Goal: Task Accomplishment & Management: Complete application form

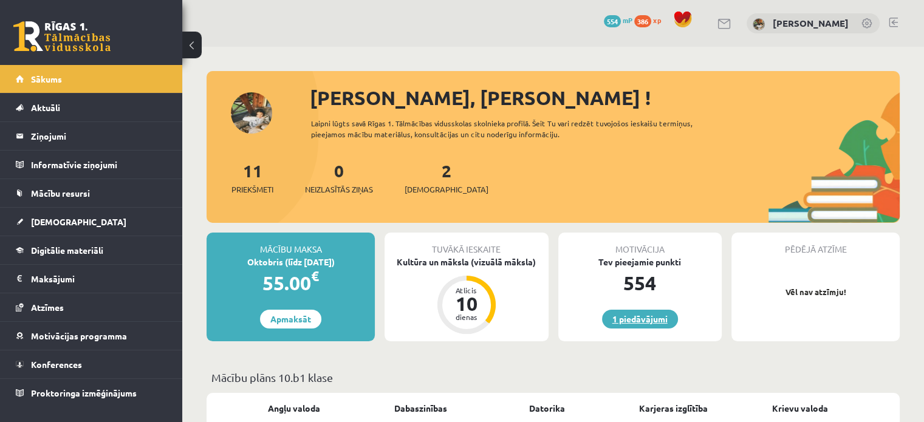
click at [638, 315] on link "1 piedāvājumi" at bounding box center [640, 319] width 76 height 19
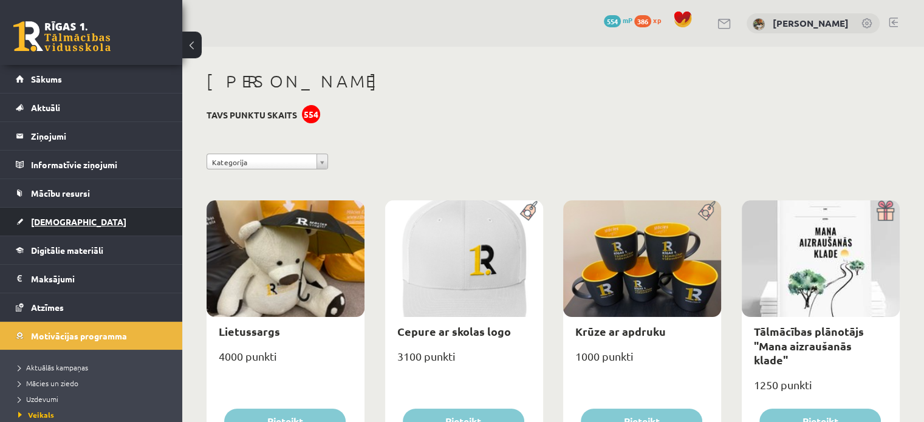
click at [123, 220] on link "[DEMOGRAPHIC_DATA]" at bounding box center [91, 222] width 151 height 28
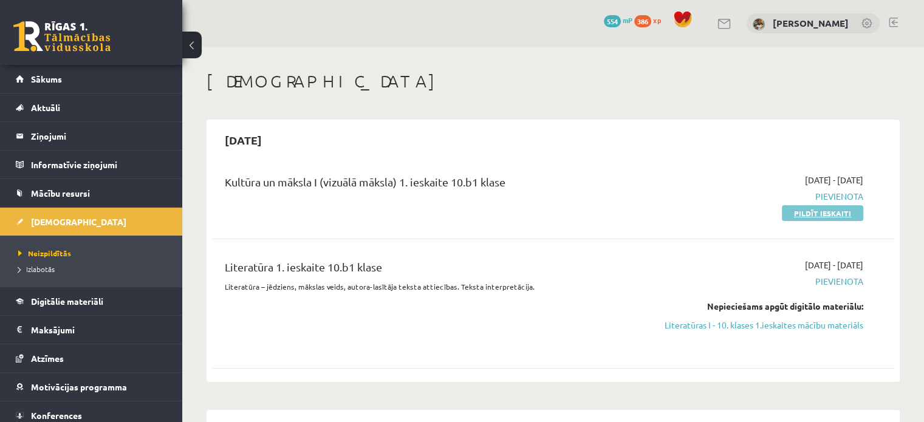
click at [824, 210] on link "Pildīt ieskaiti" at bounding box center [822, 213] width 81 height 16
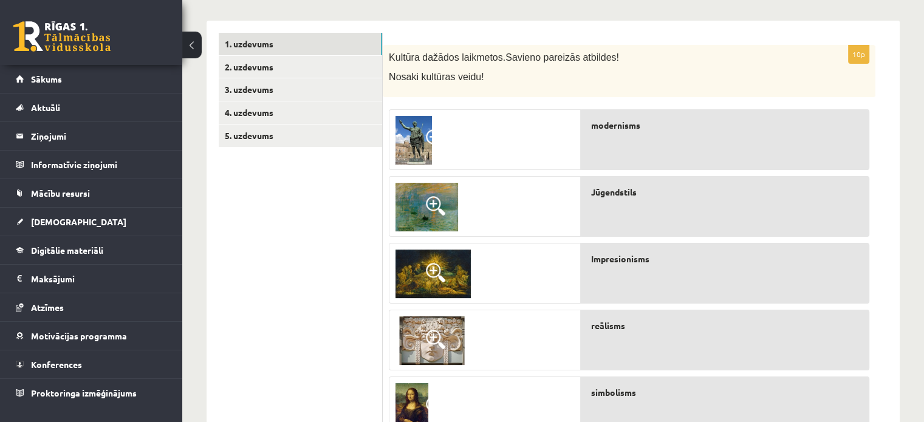
scroll to position [196, 0]
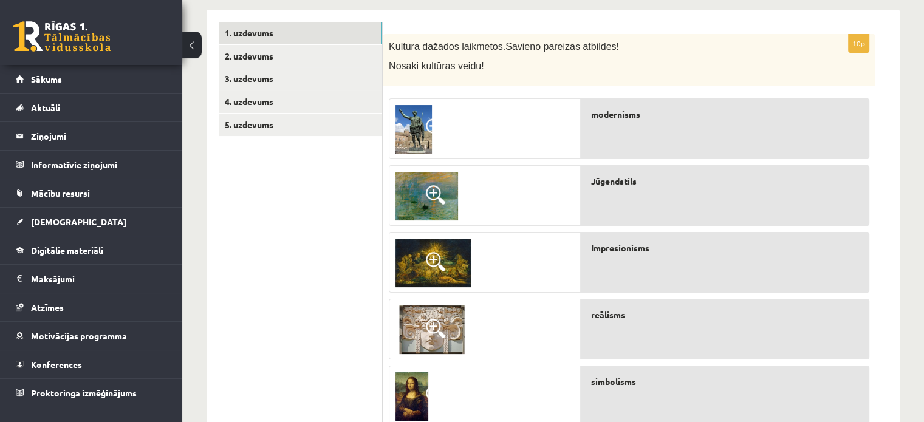
click at [444, 199] on span at bounding box center [435, 194] width 19 height 19
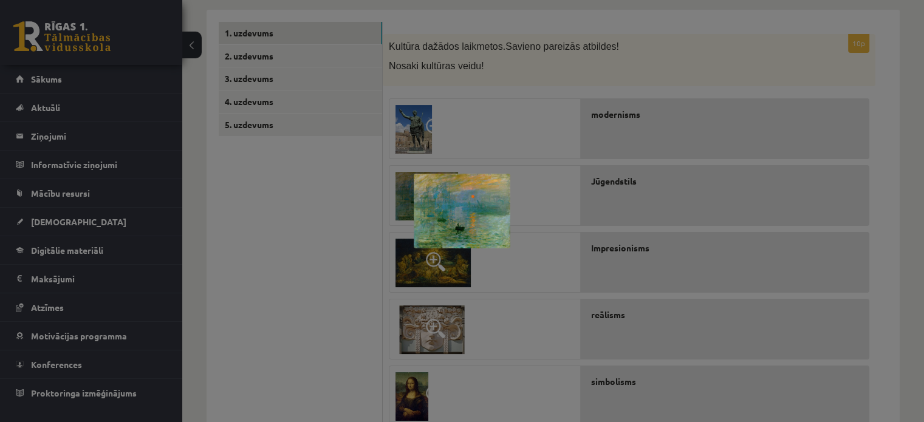
click at [615, 158] on div at bounding box center [462, 211] width 924 height 422
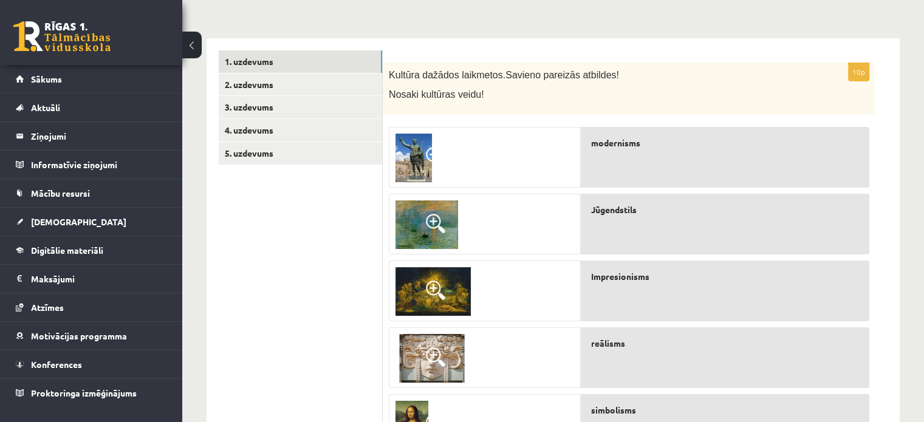
scroll to position [211, 0]
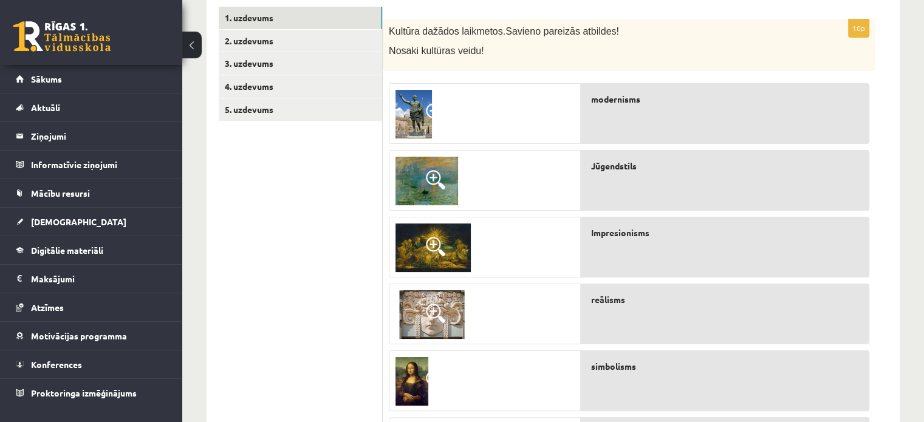
click at [416, 94] on img at bounding box center [413, 114] width 36 height 49
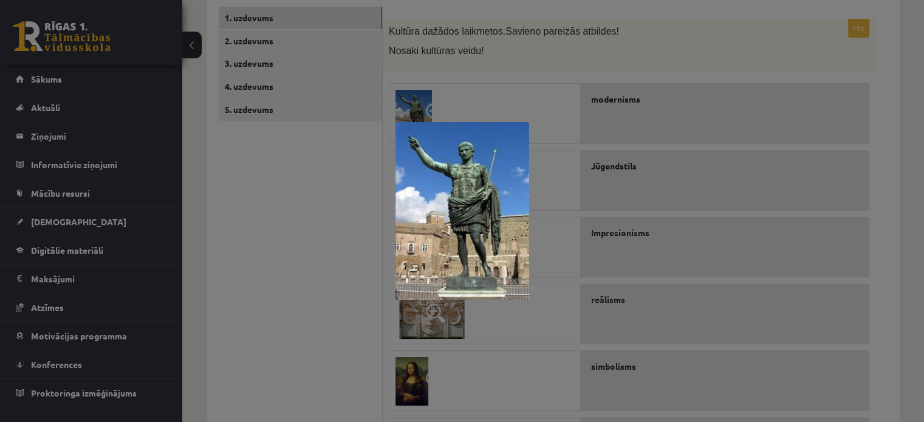
click at [492, 66] on div at bounding box center [462, 211] width 924 height 422
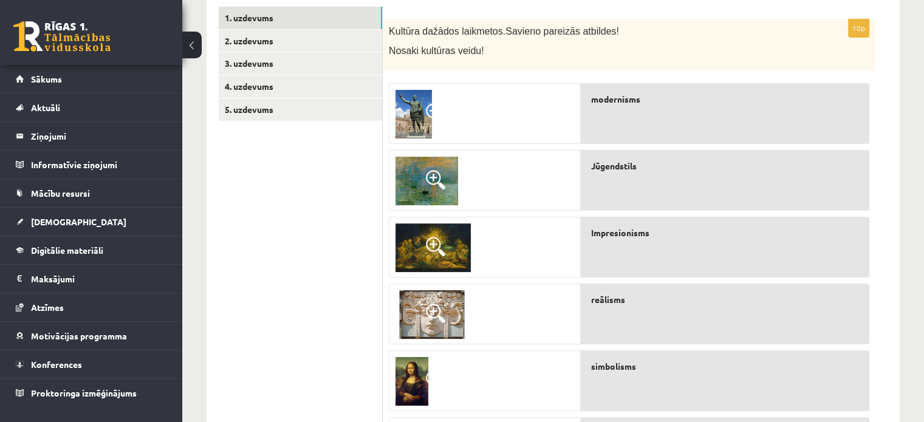
click at [440, 248] on span at bounding box center [435, 246] width 19 height 19
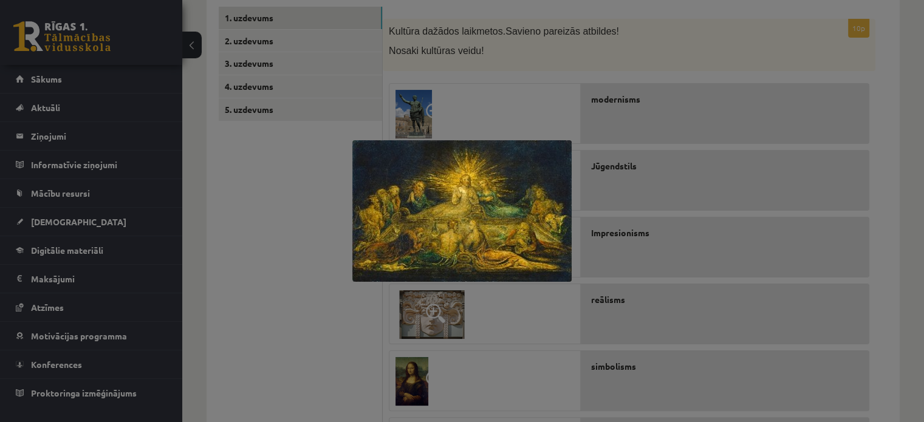
click at [652, 182] on div at bounding box center [462, 211] width 924 height 422
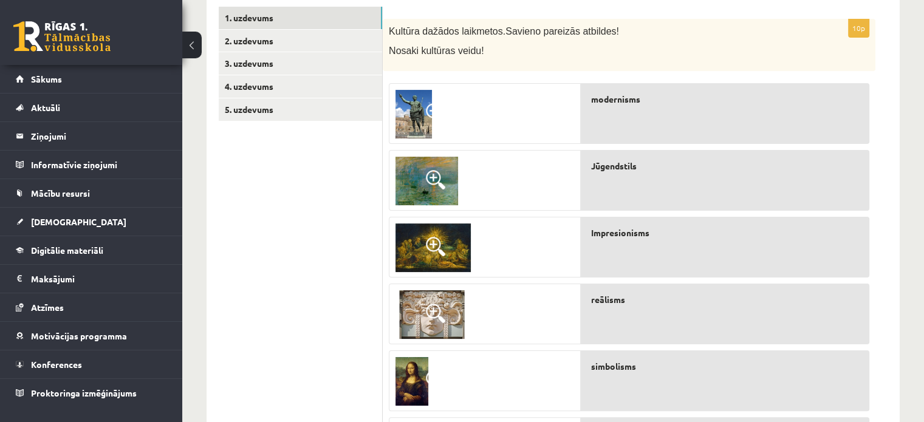
click at [423, 248] on img at bounding box center [432, 247] width 75 height 49
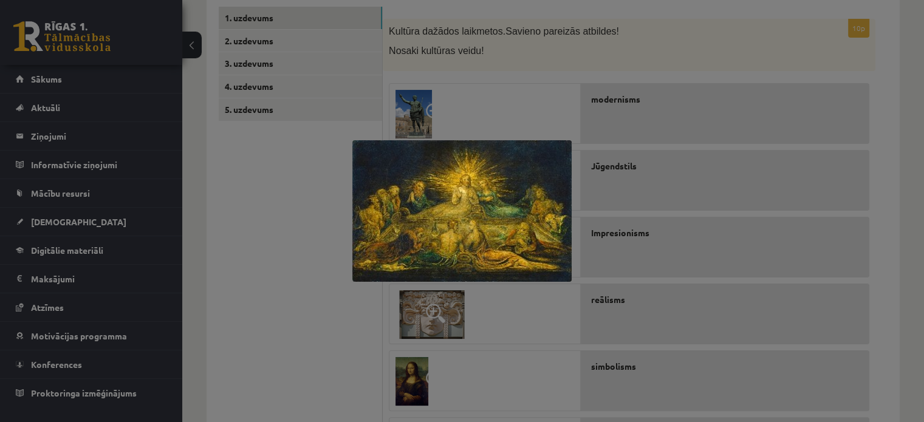
click at [285, 276] on div at bounding box center [462, 211] width 924 height 422
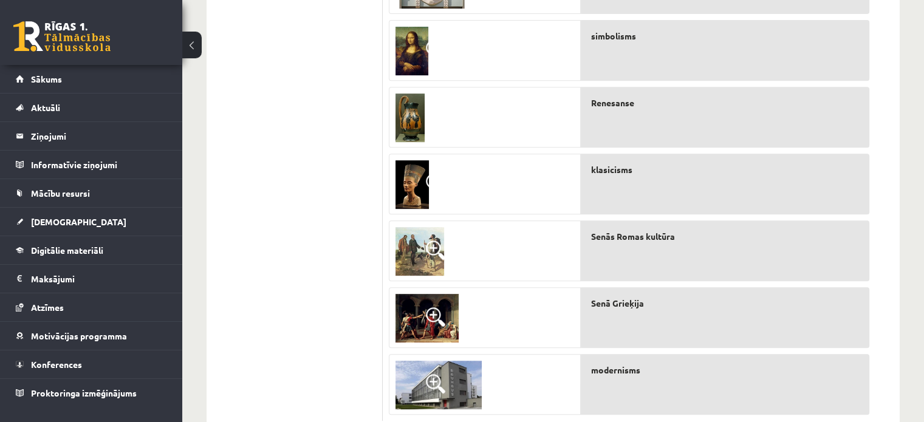
scroll to position [555, 0]
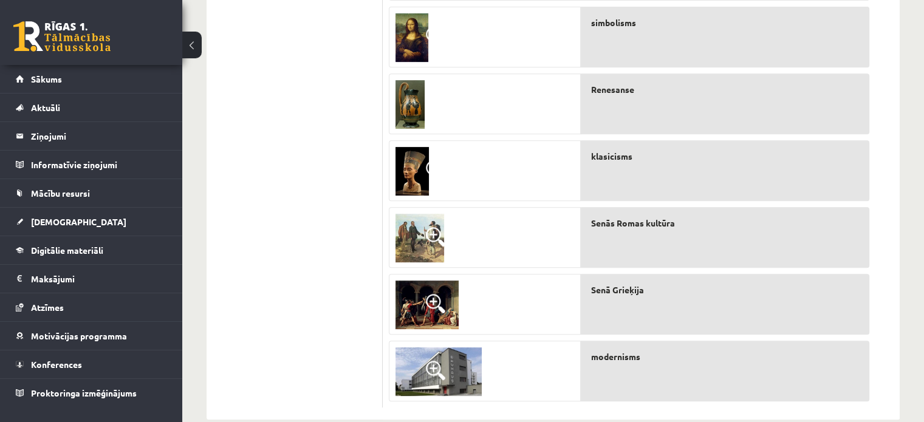
click at [427, 239] on span at bounding box center [435, 236] width 19 height 19
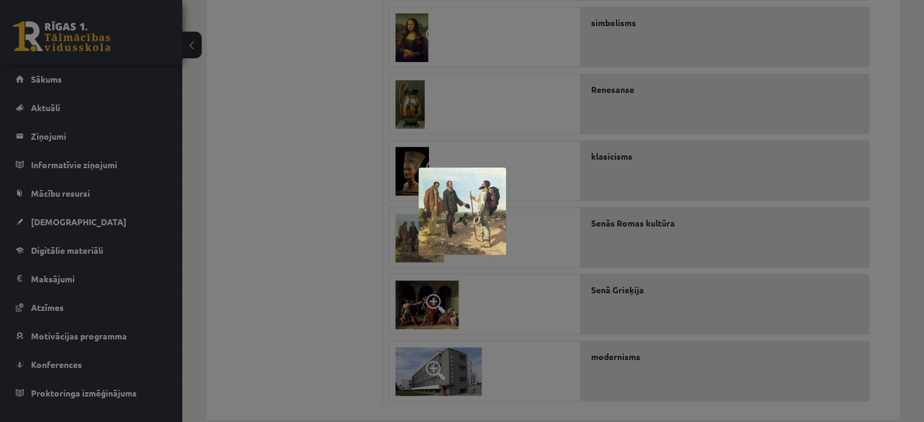
click at [522, 213] on div at bounding box center [462, 211] width 924 height 422
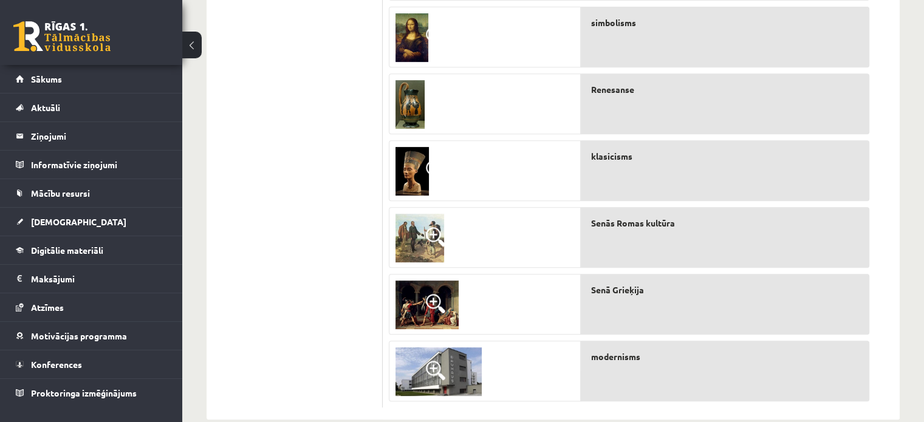
click at [415, 298] on img at bounding box center [426, 305] width 63 height 49
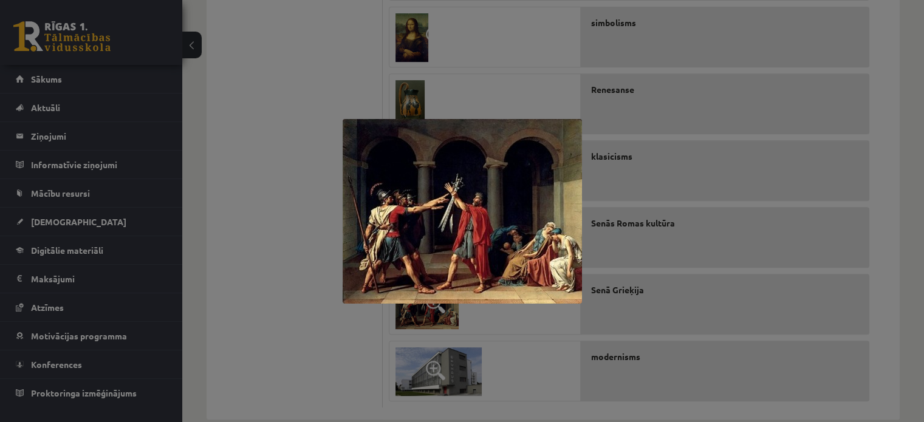
click at [613, 229] on div at bounding box center [462, 211] width 924 height 422
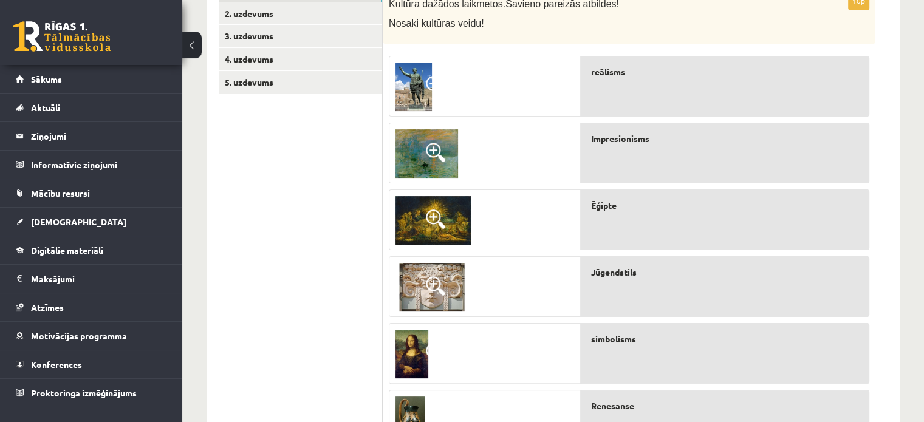
scroll to position [304, 0]
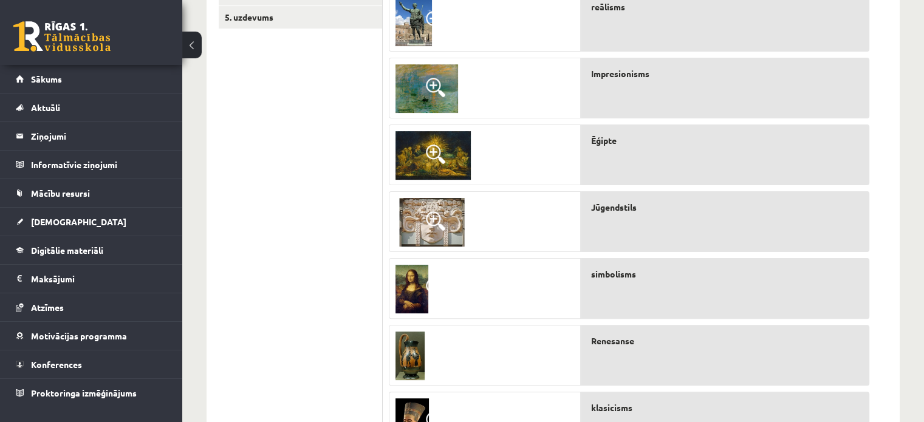
click at [406, 358] on img at bounding box center [409, 356] width 29 height 49
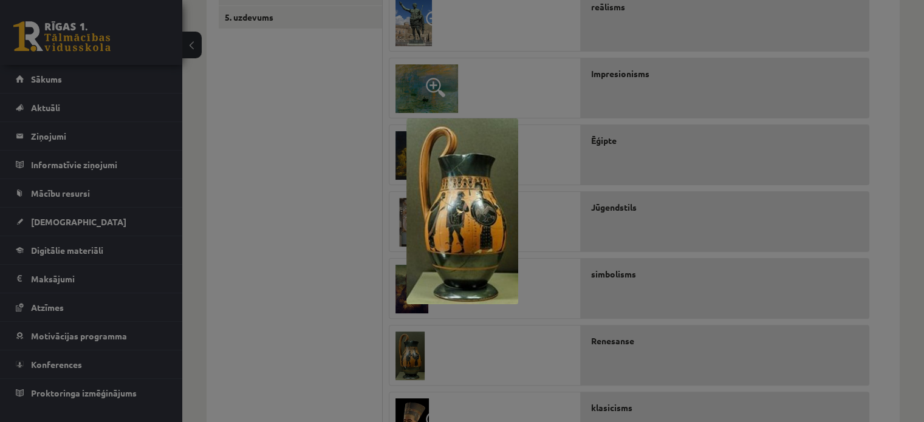
click at [617, 274] on div at bounding box center [462, 211] width 924 height 422
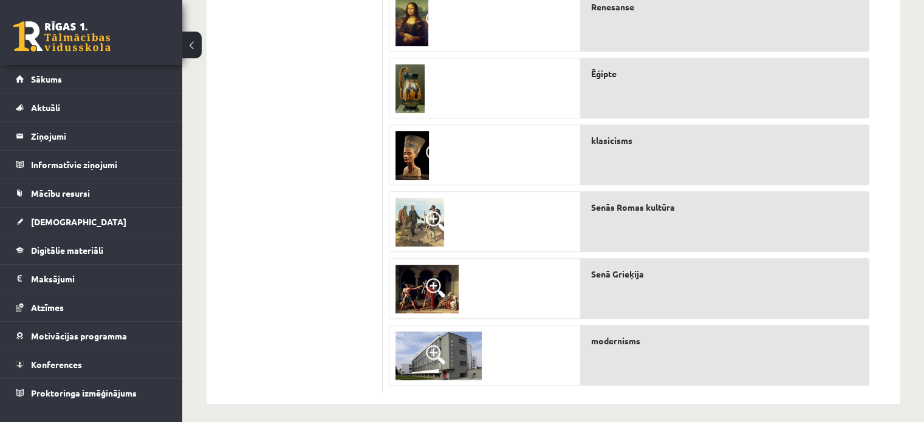
scroll to position [576, 0]
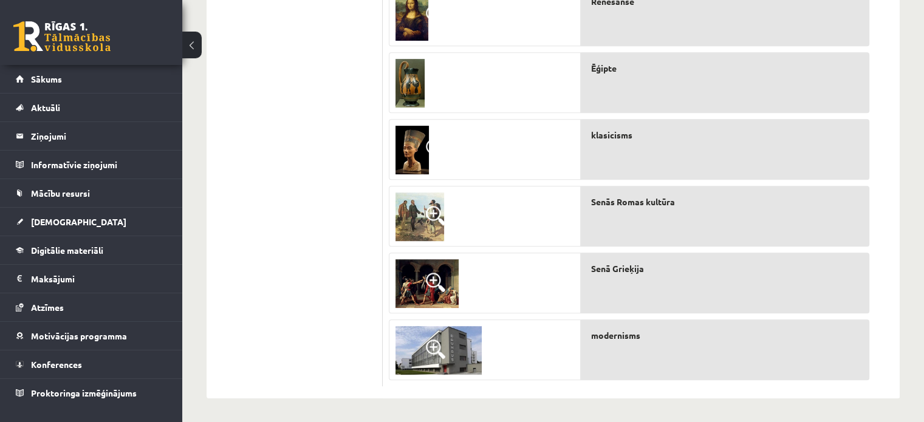
click at [419, 91] on img at bounding box center [409, 83] width 29 height 49
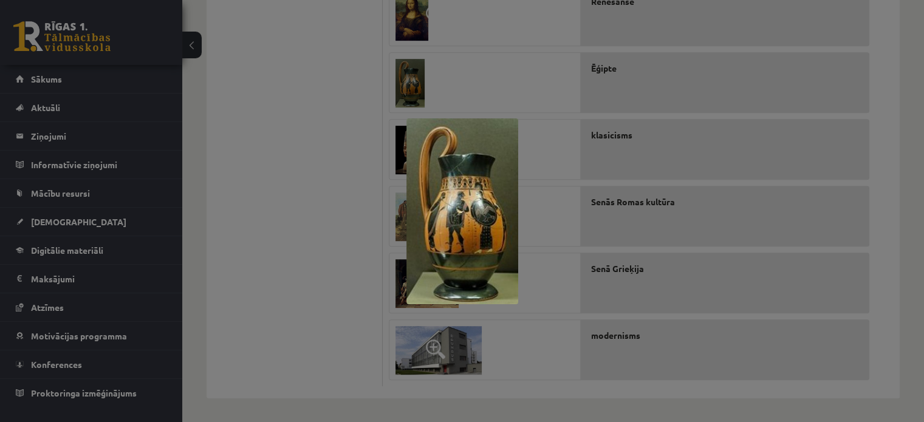
click at [537, 55] on div at bounding box center [462, 211] width 924 height 422
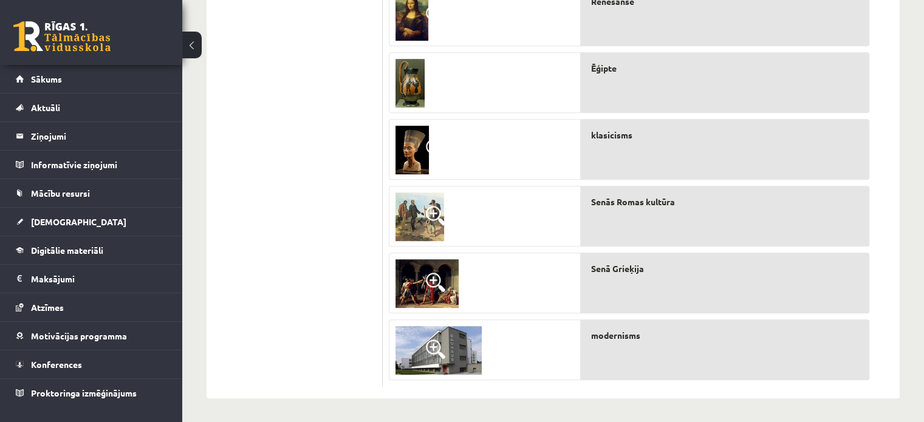
click at [394, 138] on link at bounding box center [412, 150] width 46 height 61
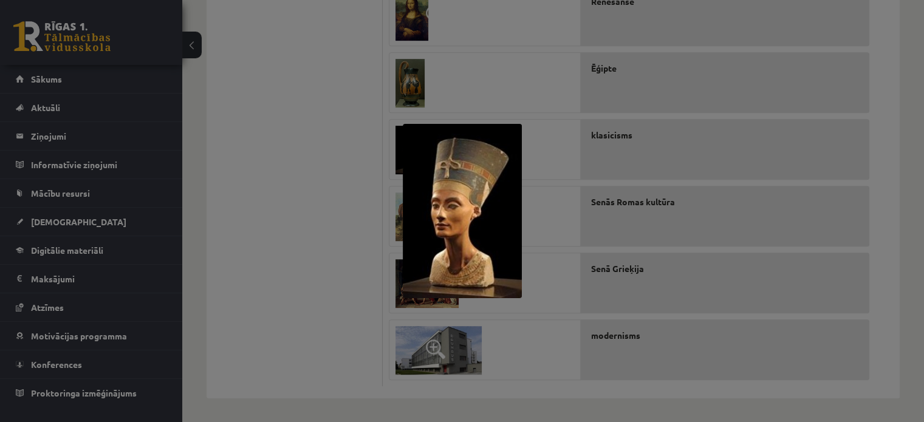
click at [457, 80] on div at bounding box center [462, 211] width 924 height 422
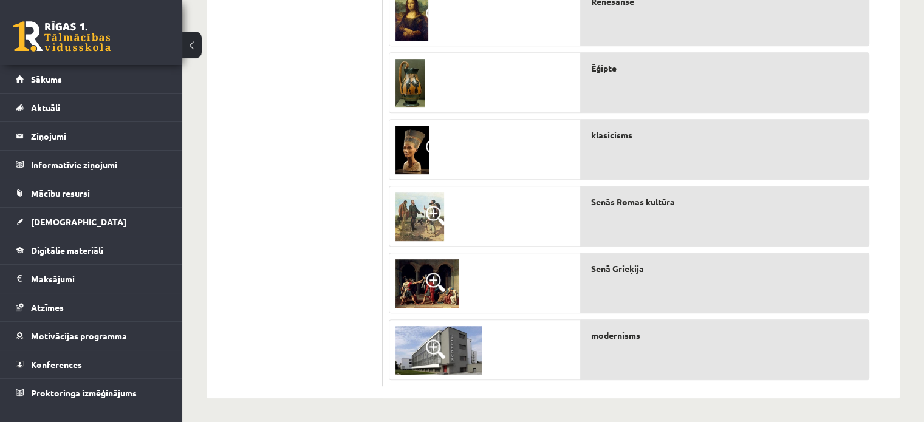
click at [403, 64] on img at bounding box center [409, 83] width 29 height 49
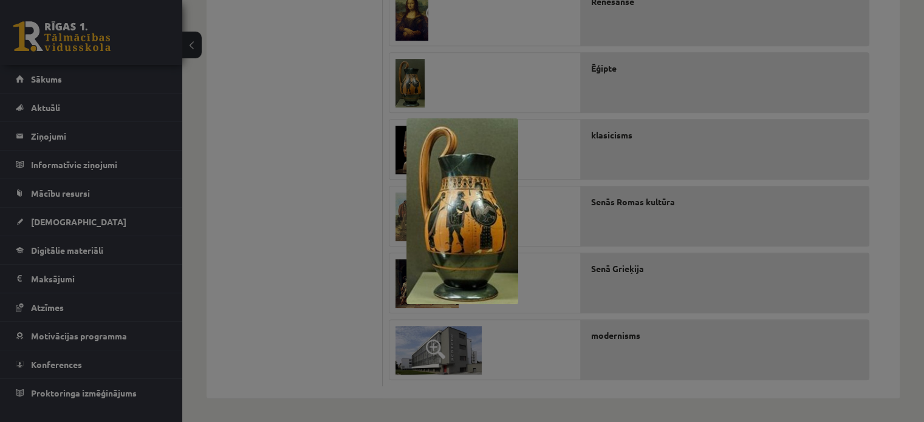
click at [414, 61] on div at bounding box center [462, 211] width 924 height 422
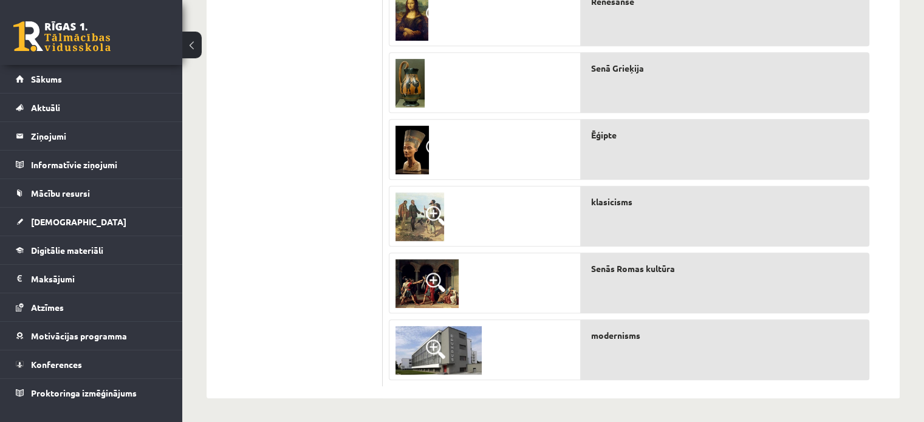
click at [430, 207] on span at bounding box center [435, 215] width 19 height 19
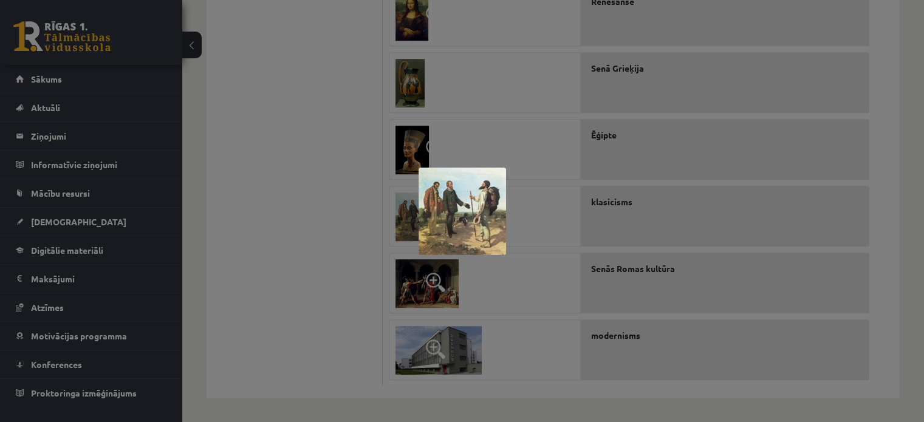
click at [544, 143] on div at bounding box center [462, 211] width 924 height 422
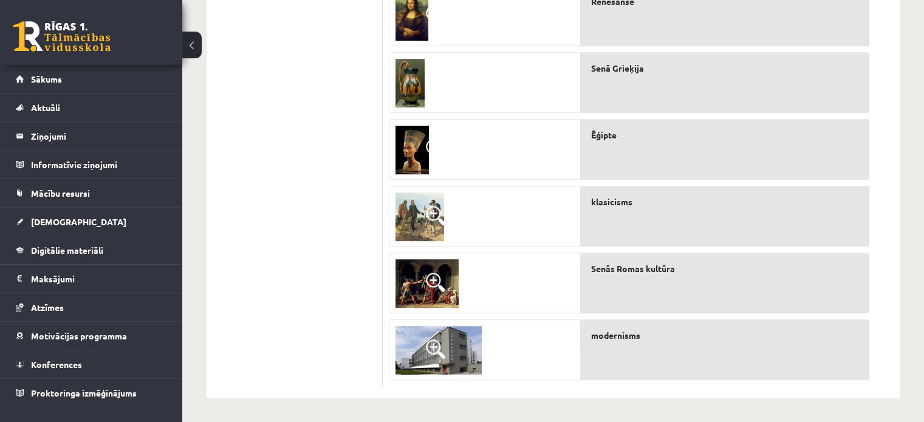
click at [423, 271] on img at bounding box center [426, 283] width 63 height 49
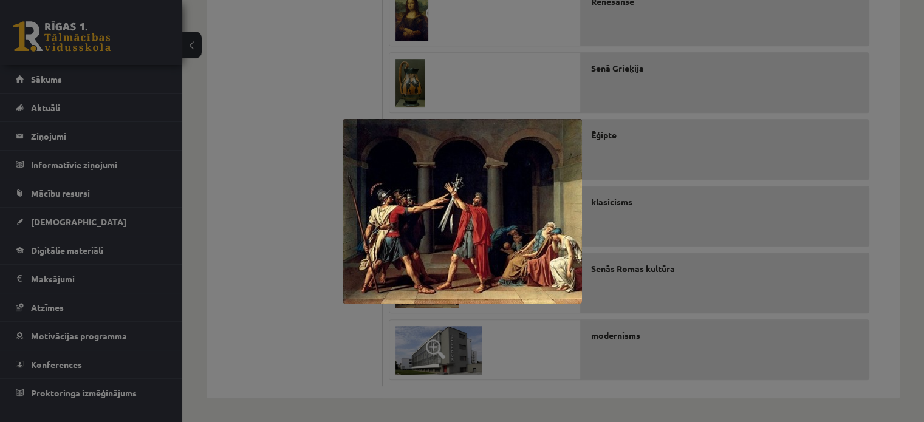
click at [344, 66] on div at bounding box center [462, 211] width 924 height 422
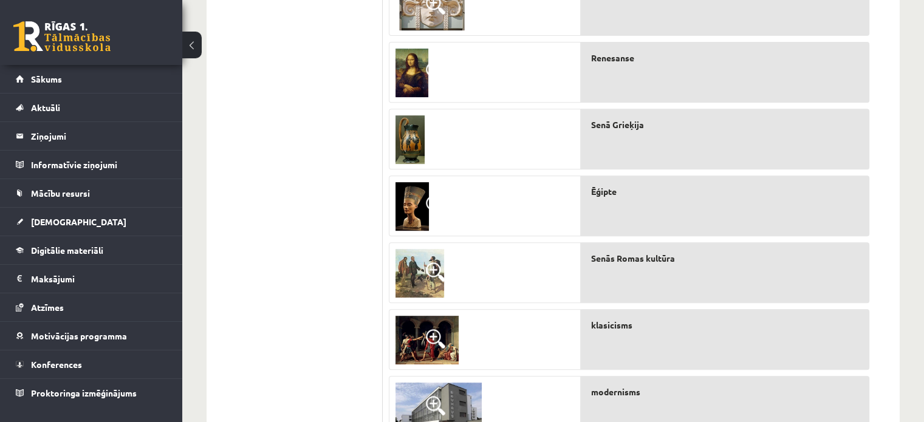
drag, startPoint x: 922, startPoint y: 254, endPoint x: 926, endPoint y: 248, distance: 7.4
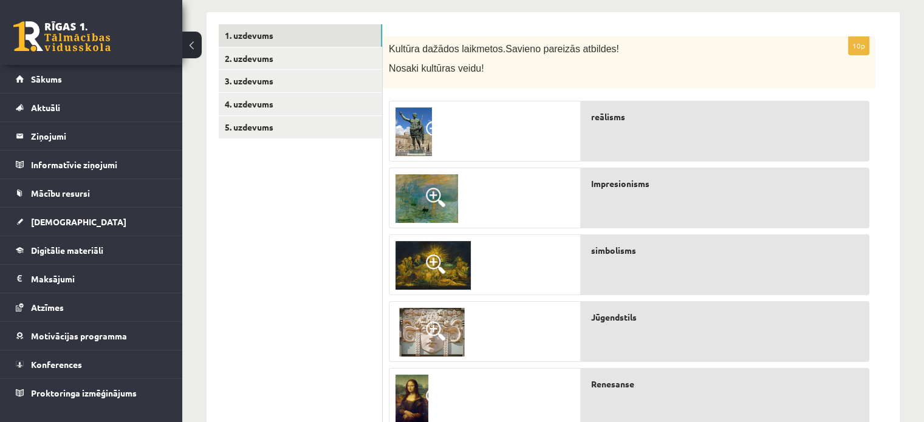
scroll to position [199, 0]
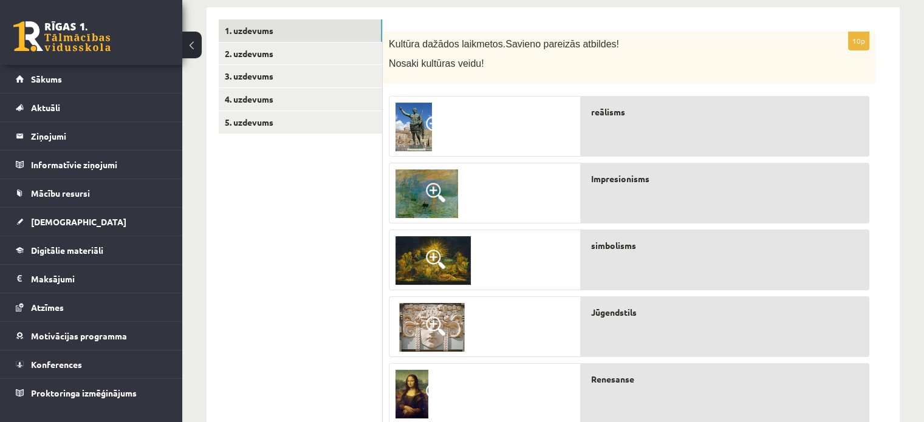
click at [427, 115] on img at bounding box center [413, 127] width 36 height 49
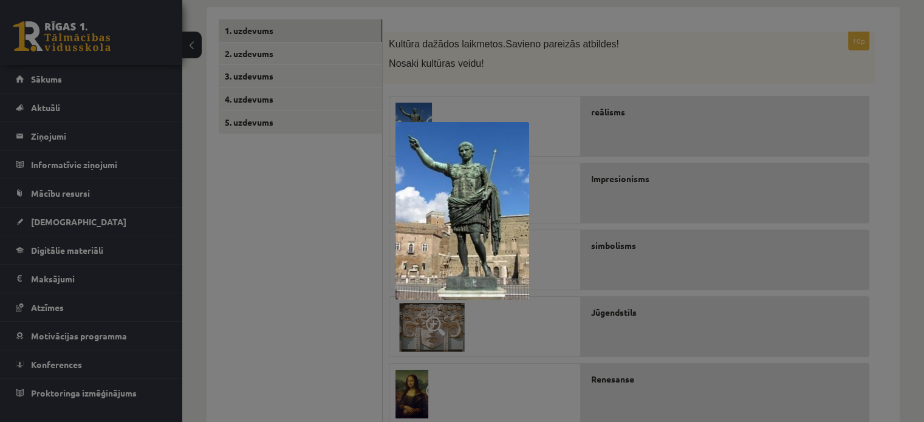
click at [480, 75] on div at bounding box center [462, 211] width 924 height 422
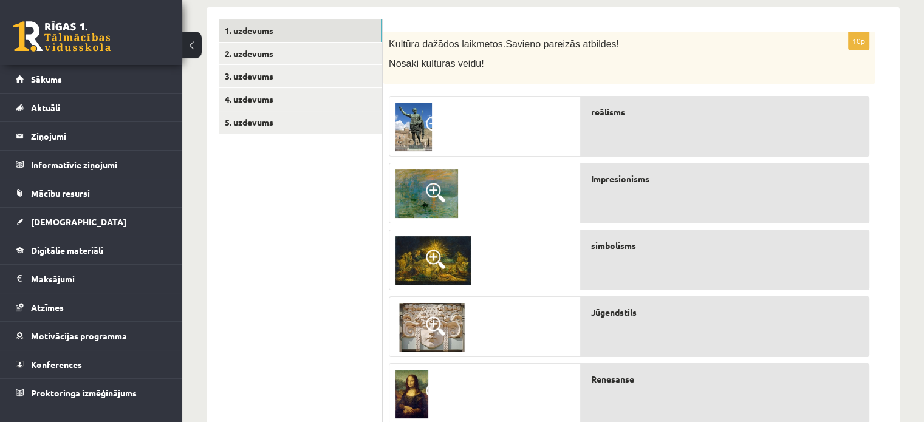
click at [415, 124] on img at bounding box center [413, 127] width 36 height 49
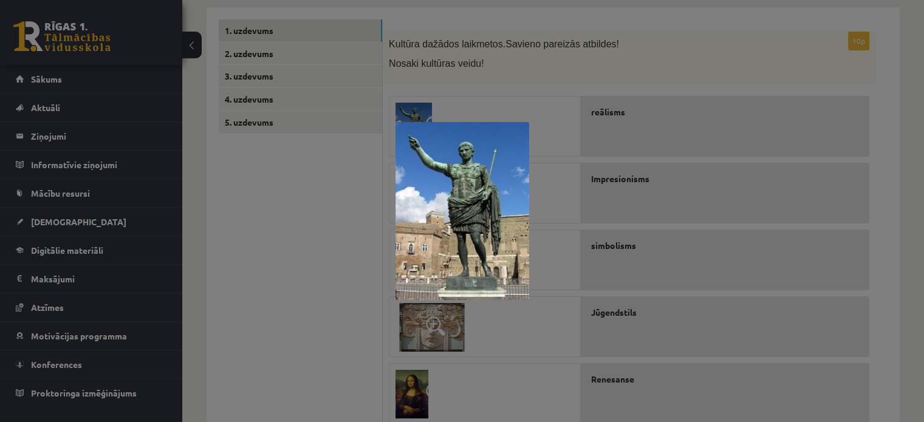
click at [583, 61] on div at bounding box center [462, 211] width 924 height 422
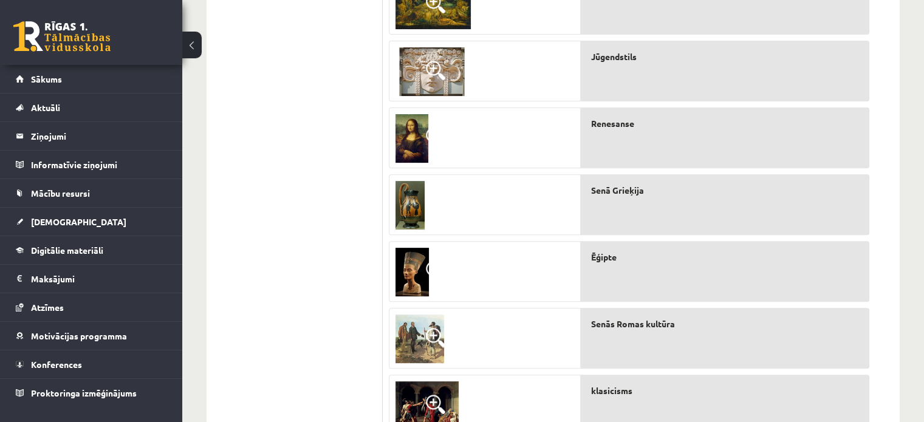
scroll to position [455, 0]
click at [442, 341] on span at bounding box center [435, 336] width 19 height 19
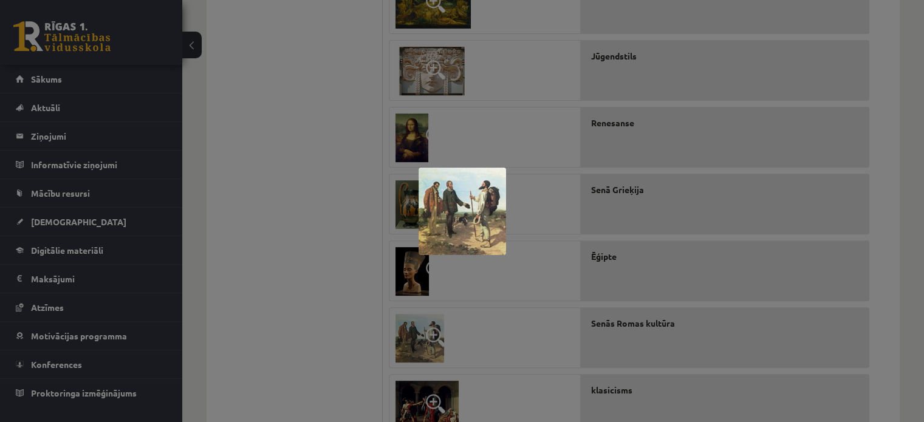
click at [517, 171] on div at bounding box center [462, 211] width 924 height 422
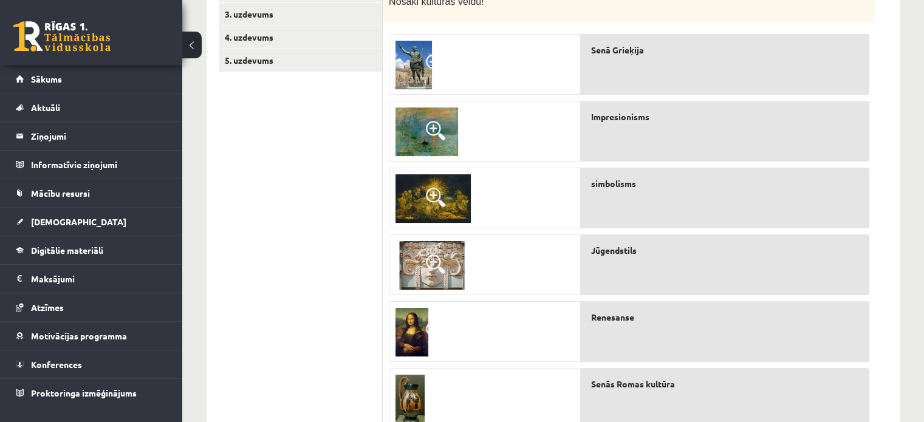
scroll to position [259, 0]
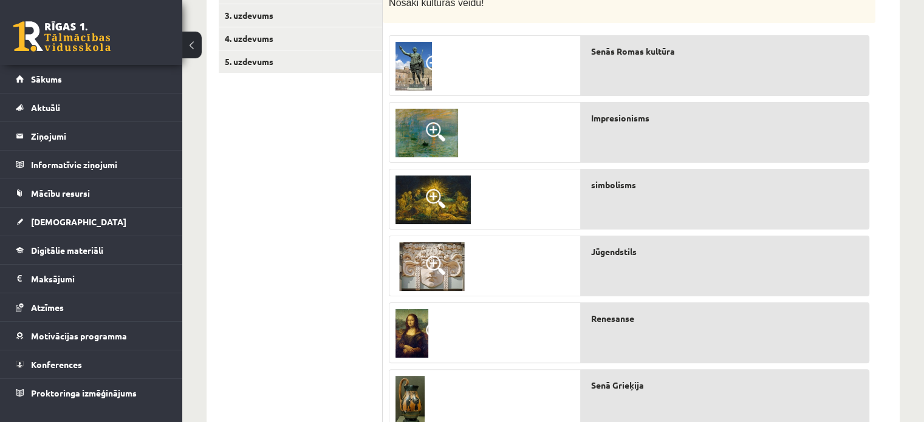
click at [423, 53] on img at bounding box center [413, 66] width 36 height 49
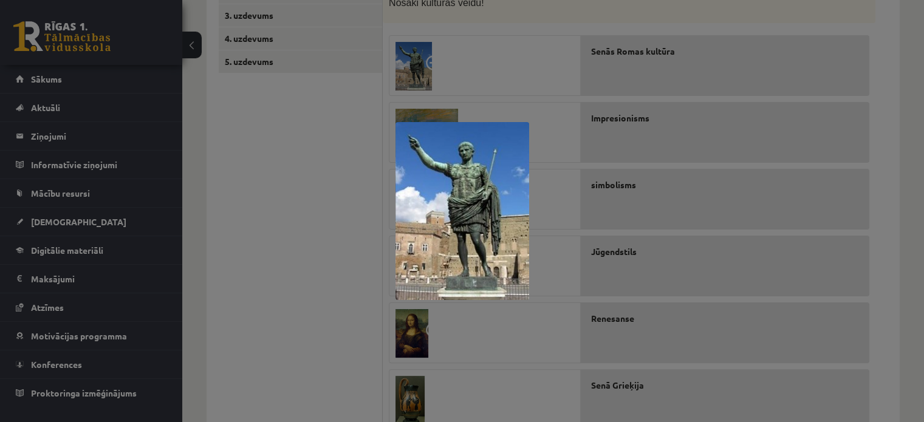
click at [493, 43] on div at bounding box center [462, 211] width 924 height 422
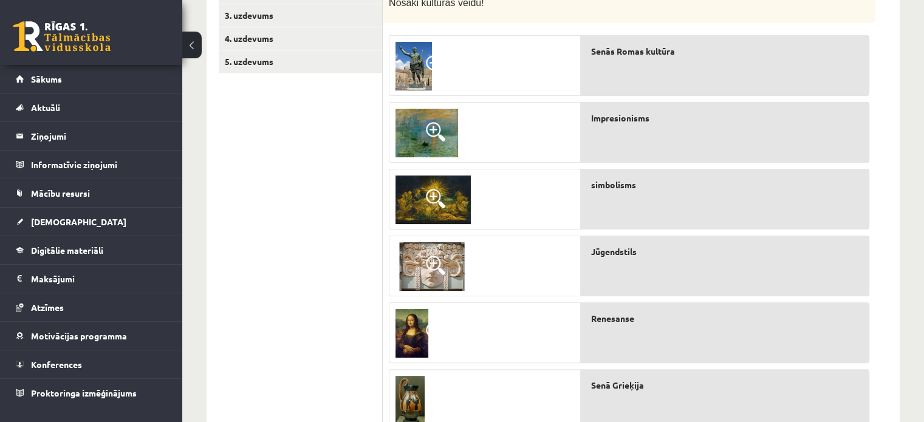
click at [429, 72] on span at bounding box center [435, 64] width 19 height 19
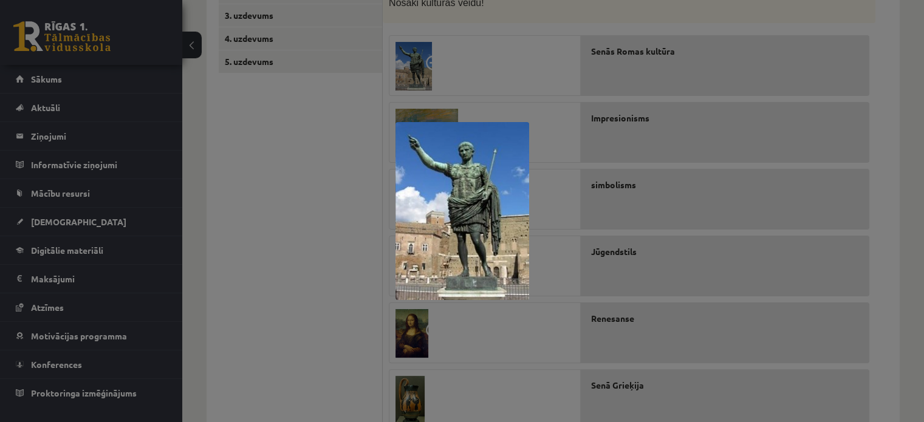
click at [498, 59] on div at bounding box center [462, 211] width 924 height 422
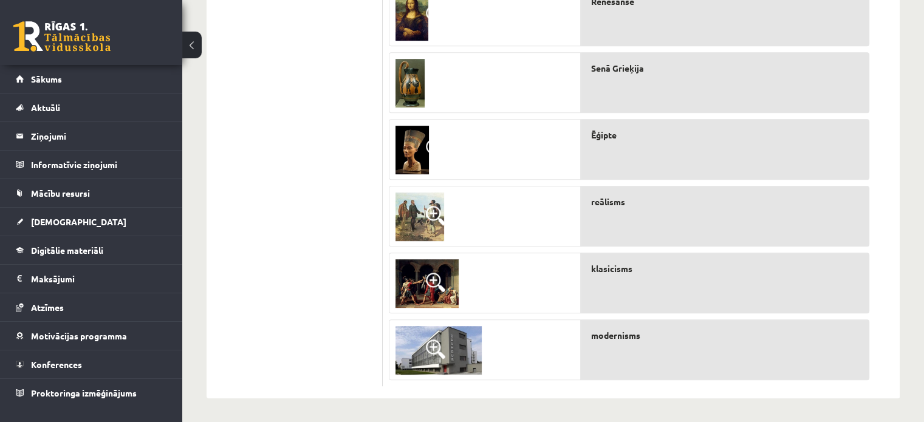
scroll to position [0, 0]
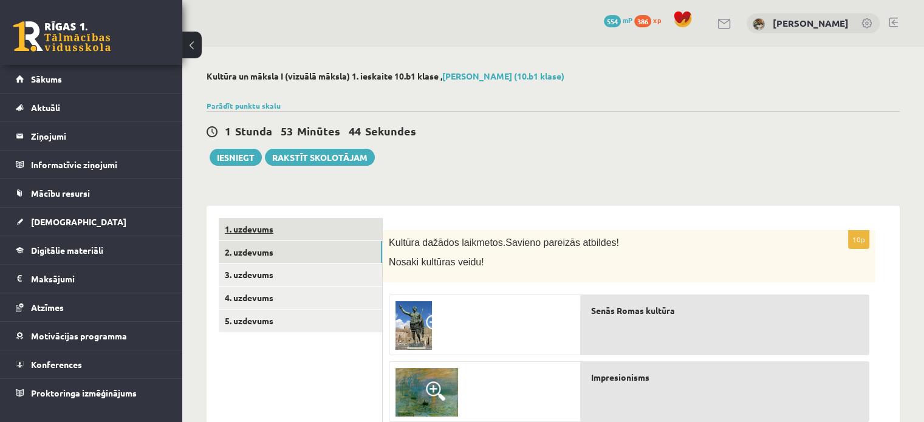
drag, startPoint x: 270, startPoint y: 256, endPoint x: 285, endPoint y: 236, distance: 26.0
click at [270, 256] on link "2. uzdevums" at bounding box center [300, 252] width 163 height 22
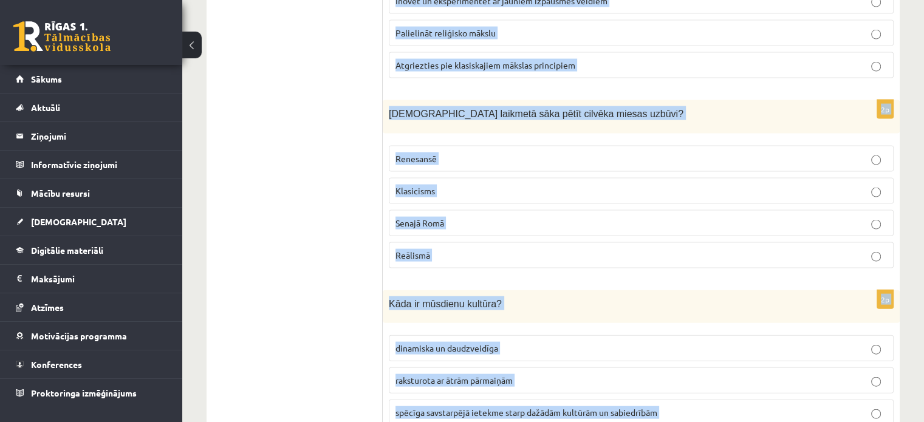
scroll to position [2675, 0]
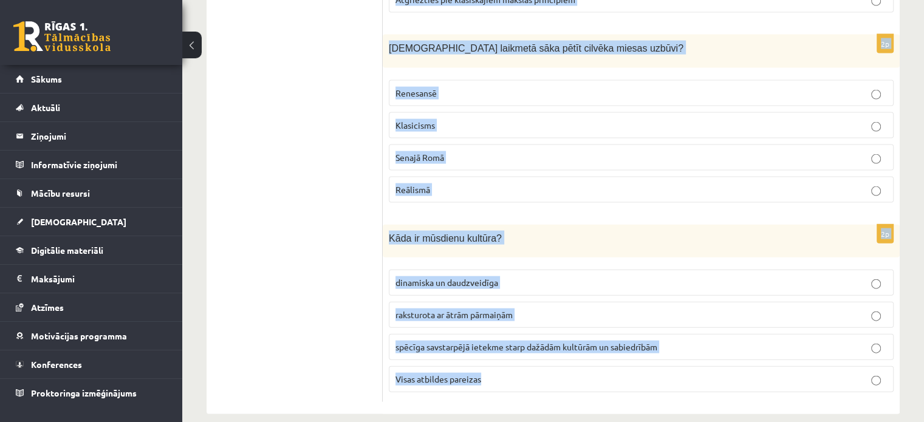
drag, startPoint x: 385, startPoint y: 86, endPoint x: 539, endPoint y: 370, distance: 323.4
copy form "20.gadsimts bija dinamisku pārmaiņu un intensīvas attīstības laiks kultūras un …"
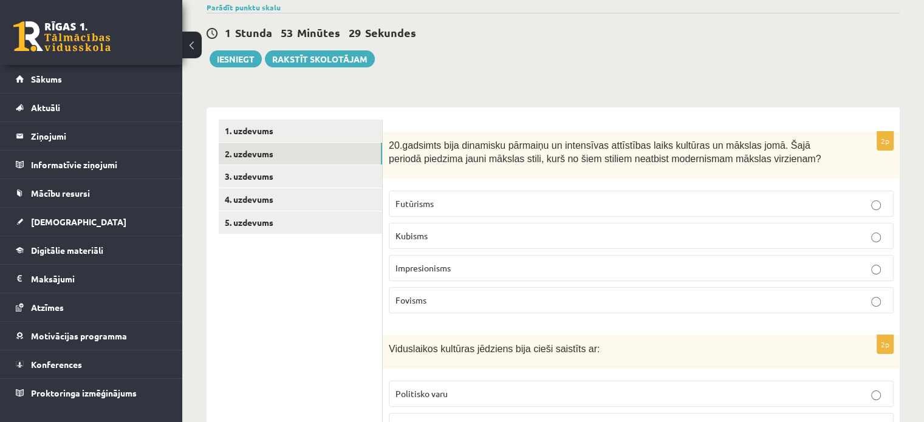
scroll to position [95, 0]
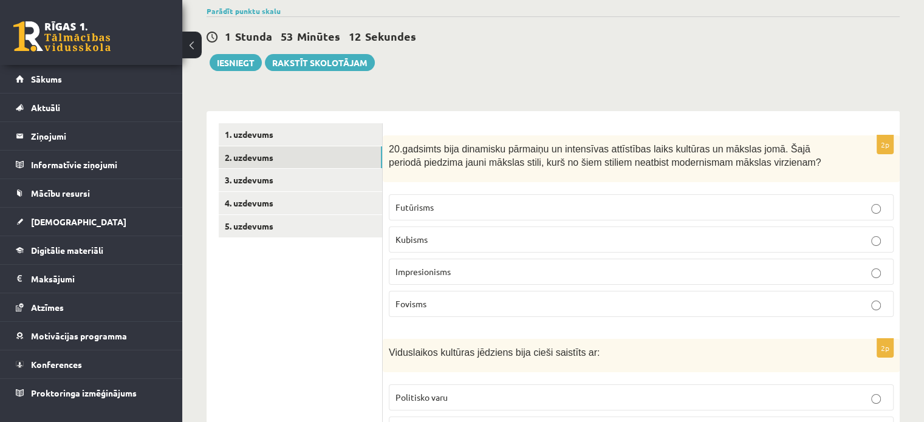
click at [440, 271] on span "Impresionisms" at bounding box center [422, 271] width 55 height 11
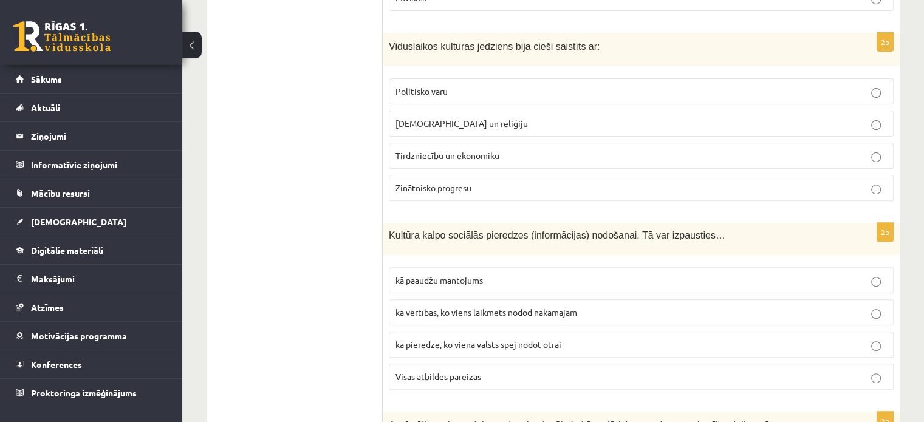
scroll to position [423, 0]
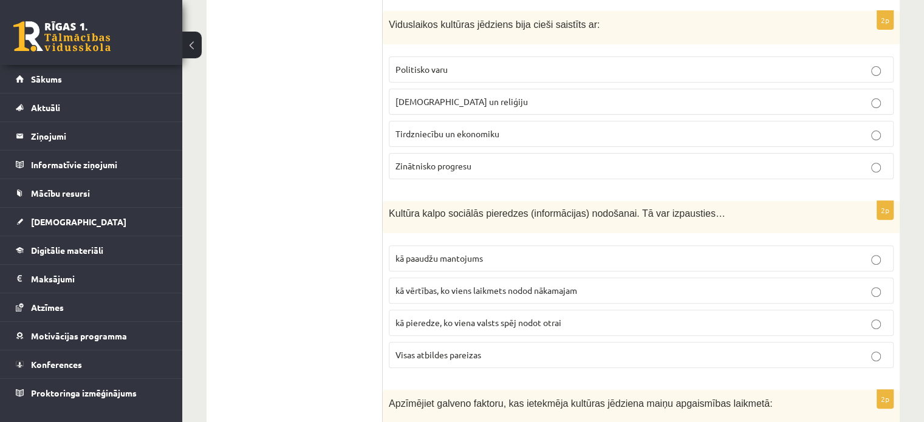
click at [449, 349] on span "Visas atbildes pareizas" at bounding box center [438, 354] width 86 height 11
click at [446, 106] on label "Baznīcu un reliģiju" at bounding box center [641, 102] width 505 height 26
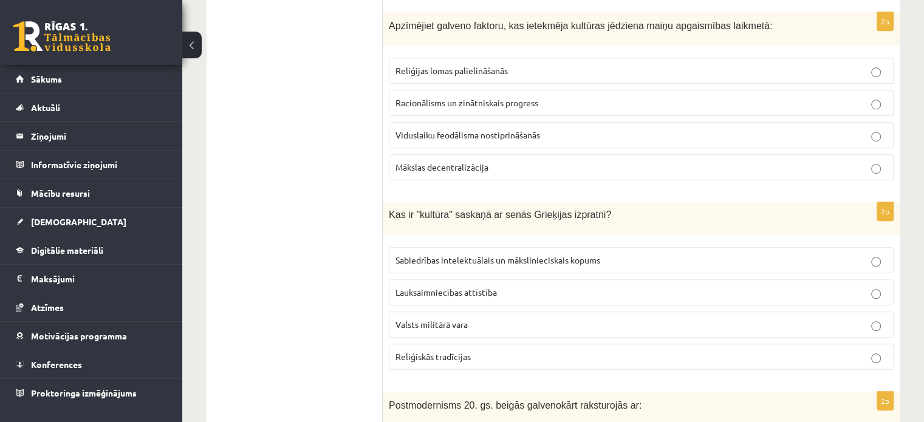
scroll to position [831, 0]
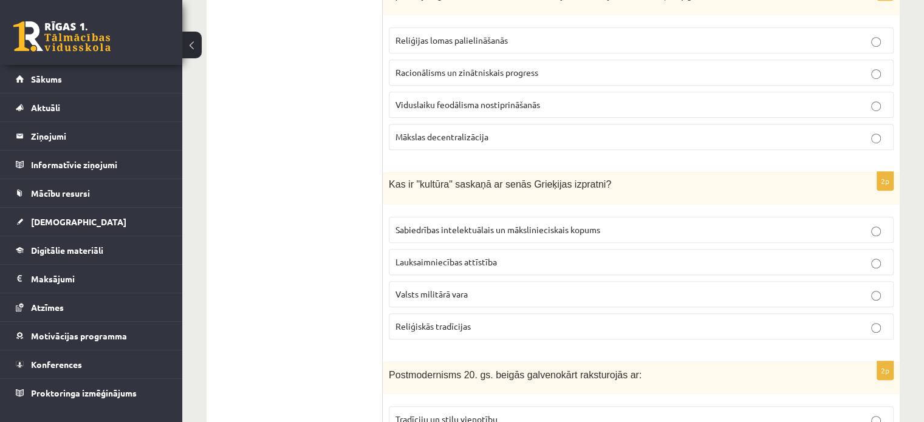
click at [431, 225] on span "Sabiedrības intelektuālais un mākslinieciskais kopums" at bounding box center [497, 229] width 205 height 11
click at [435, 67] on span "Racionālisms un zinātniskais progress" at bounding box center [466, 72] width 143 height 11
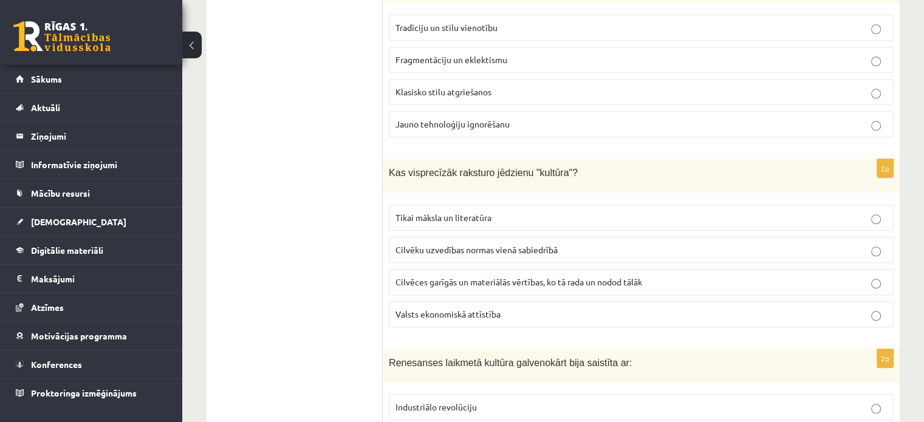
scroll to position [1211, 0]
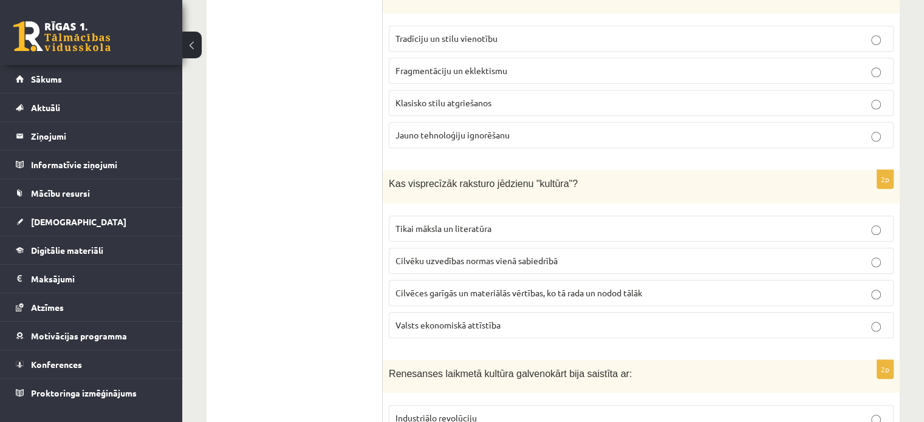
click at [459, 65] on span "Fragmentāciju un eklektismu" at bounding box center [451, 70] width 112 height 11
click at [480, 280] on label "Cilvēces garīgās un materiālās vērtības, ko tā rada un nodod tālāk" at bounding box center [641, 293] width 505 height 26
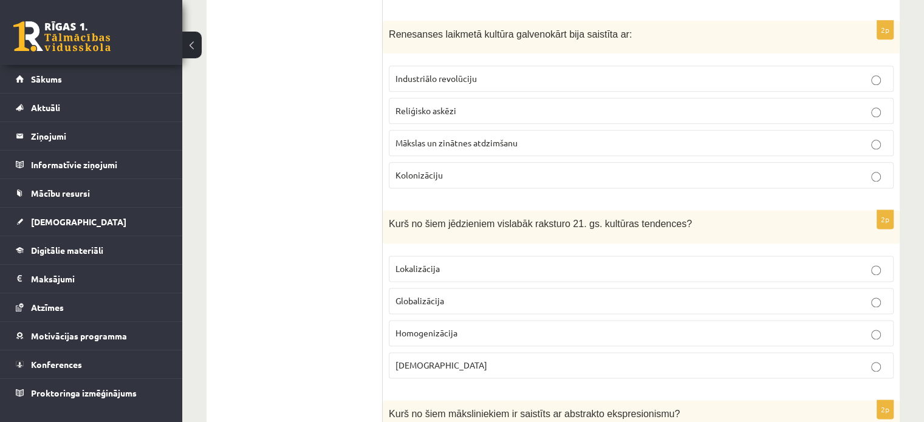
scroll to position [1574, 0]
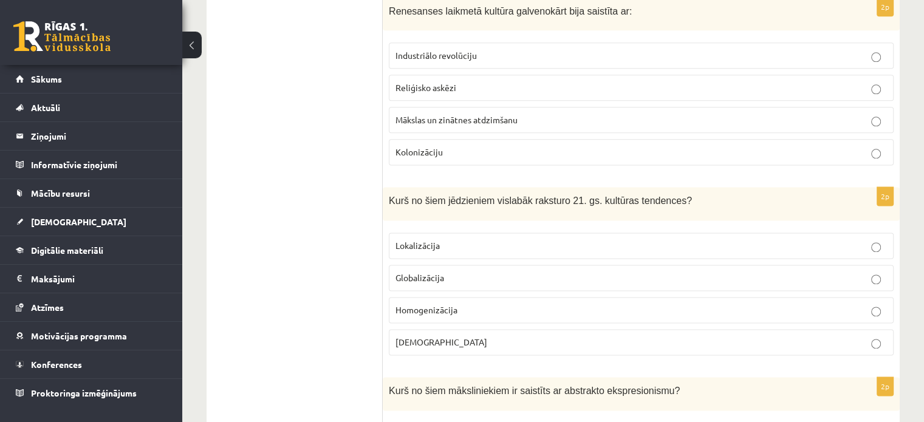
click at [459, 119] on label "Mākslas un zinātnes atdzimšanu" at bounding box center [641, 120] width 505 height 26
click at [466, 271] on p "Globalizācija" at bounding box center [640, 277] width 491 height 13
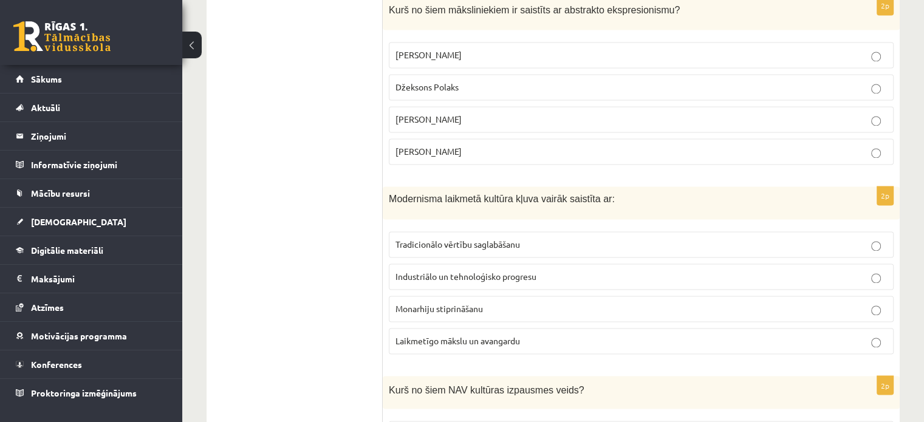
scroll to position [1950, 0]
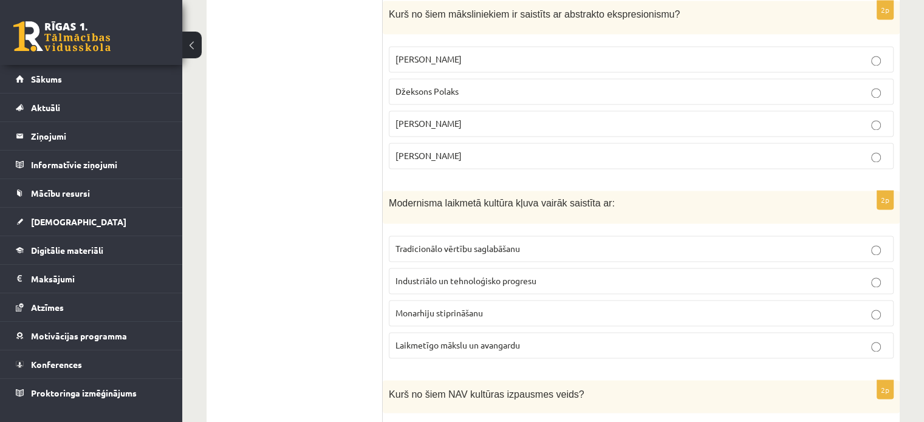
drag, startPoint x: 434, startPoint y: 84, endPoint x: 426, endPoint y: 80, distance: 8.4
click at [432, 86] on span "Džeksons Polaks" at bounding box center [426, 91] width 63 height 11
click at [492, 85] on p "Džeksons Polaks" at bounding box center [640, 91] width 491 height 13
click at [435, 276] on label "Industriālo un tehnoloģisko progresu" at bounding box center [641, 281] width 505 height 26
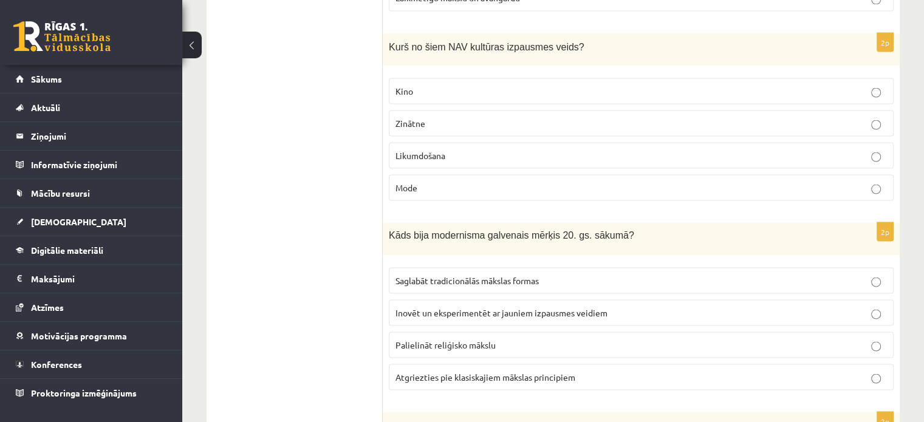
scroll to position [2325, 0]
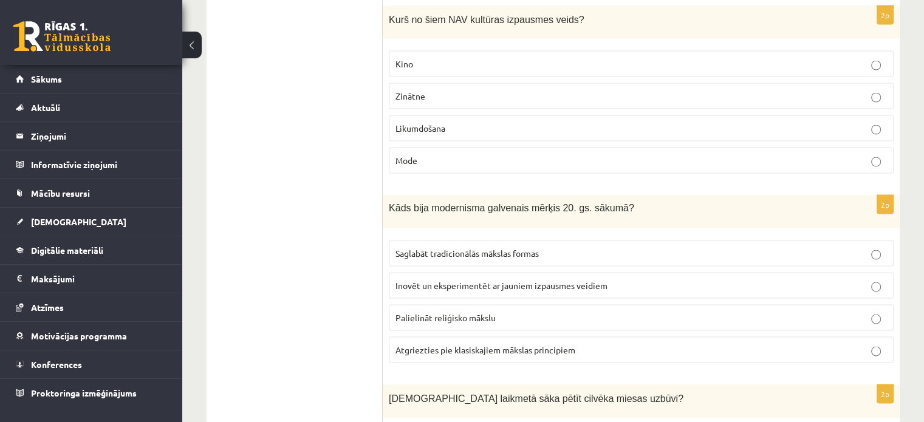
click at [495, 279] on p "Inovēt un eksperimentēt ar jauniem izpausmes veidiem" at bounding box center [640, 285] width 491 height 13
click at [479, 122] on p "Likumdošana" at bounding box center [640, 128] width 491 height 13
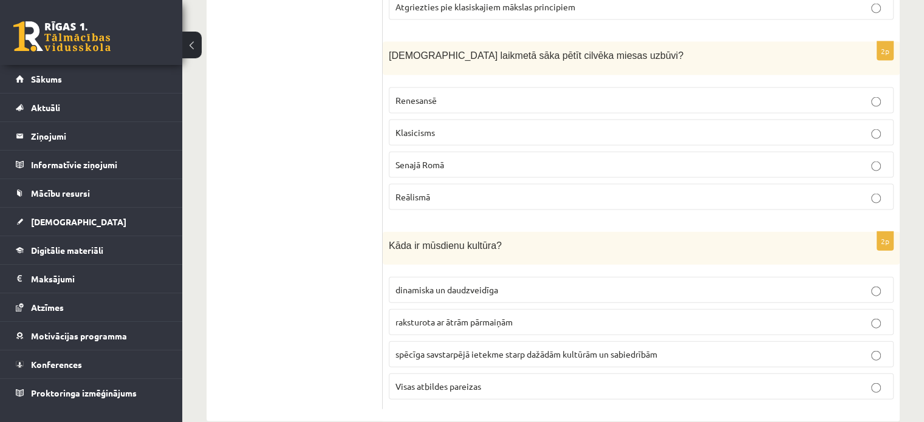
scroll to position [2675, 0]
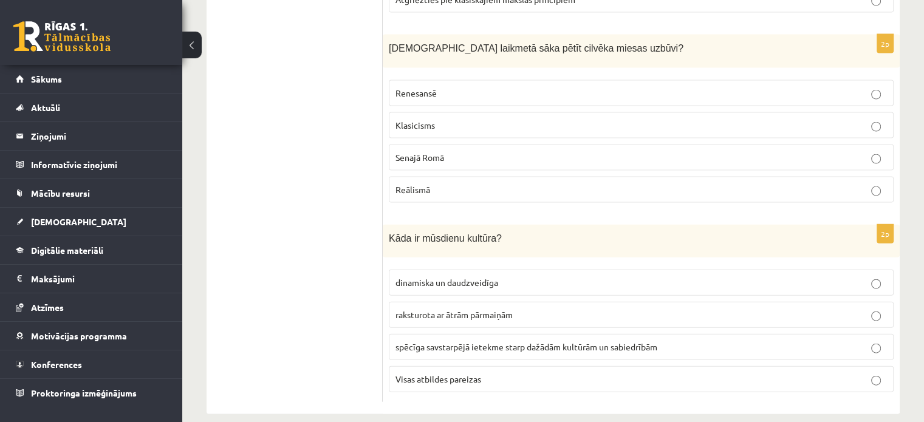
click at [428, 373] on p "Visas atbildes pareizas" at bounding box center [640, 379] width 491 height 13
drag, startPoint x: 520, startPoint y: 83, endPoint x: 533, endPoint y: 112, distance: 32.1
click at [520, 87] on p "Renesansē" at bounding box center [640, 93] width 491 height 13
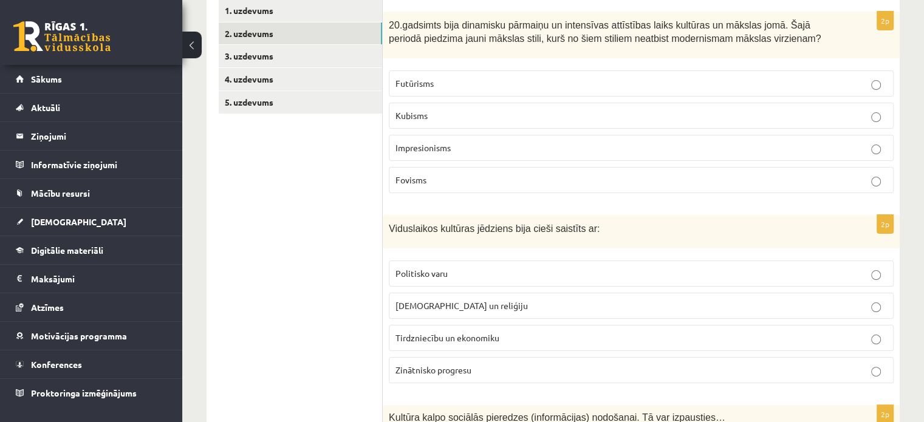
scroll to position [0, 0]
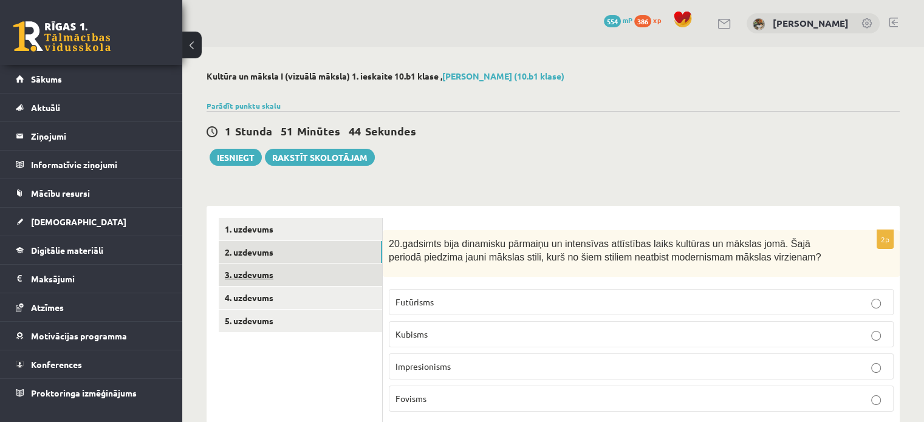
click at [330, 273] on link "3. uzdevums" at bounding box center [300, 275] width 163 height 22
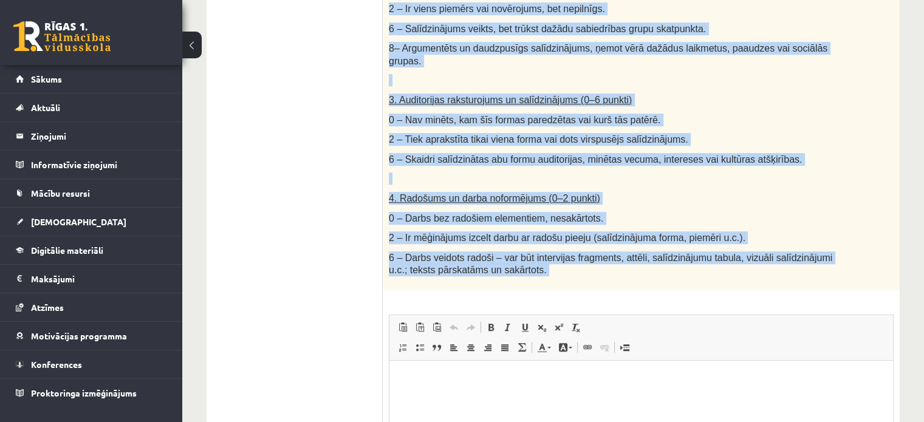
scroll to position [741, 0]
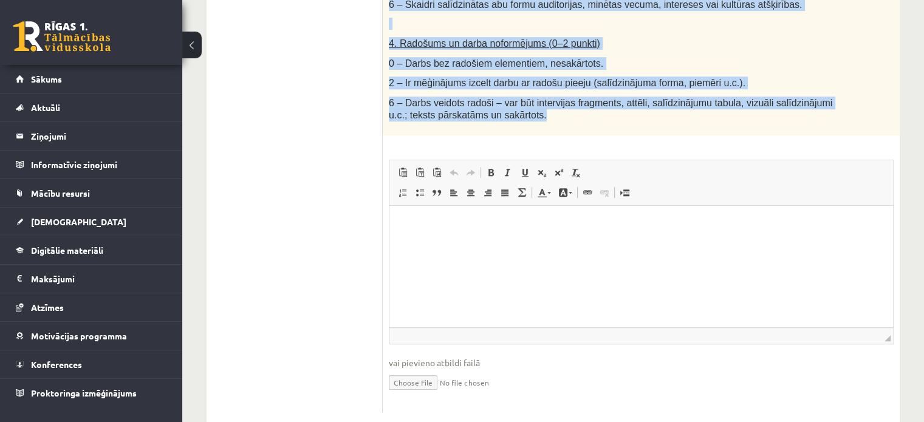
drag, startPoint x: 387, startPoint y: 92, endPoint x: 661, endPoint y: 104, distance: 274.1
copy div "Salīdzini divas kultūras izpausmes formas - Izvēlies vienu tradicionālu kultūra…"
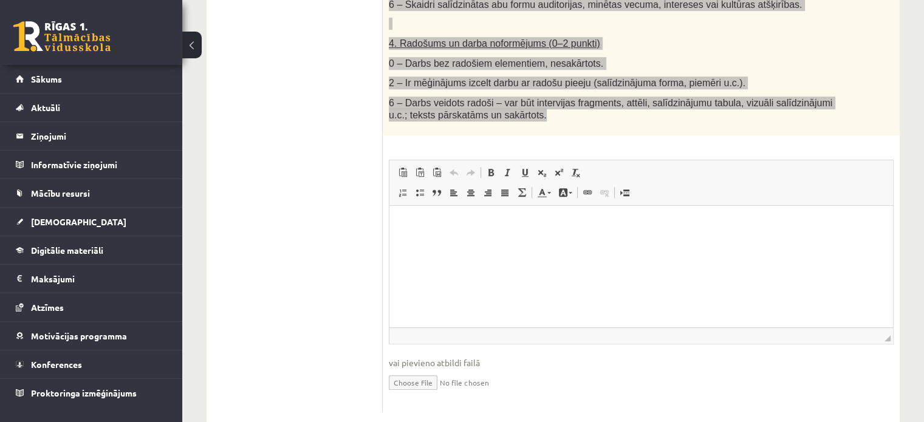
click at [635, 243] on html at bounding box center [640, 224] width 503 height 37
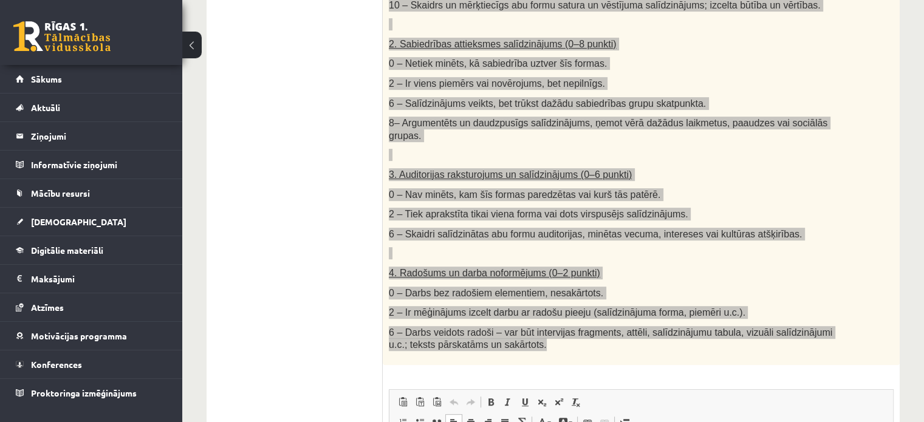
scroll to position [506, 0]
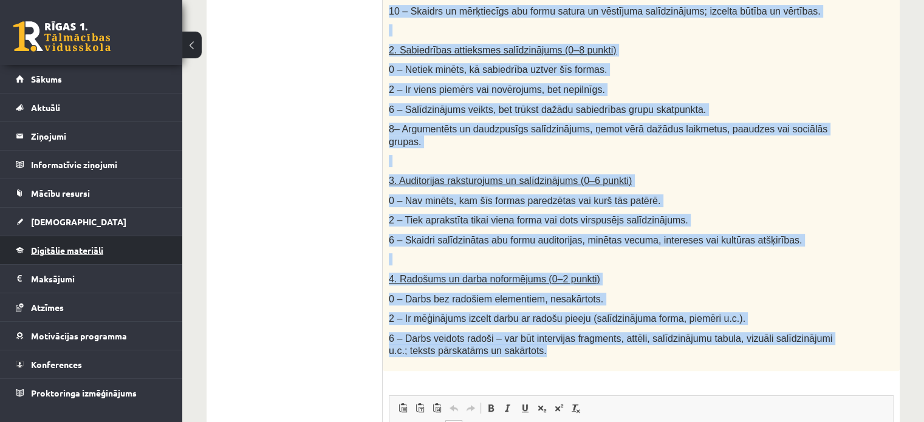
click at [153, 239] on link "Digitālie materiāli" at bounding box center [91, 250] width 151 height 28
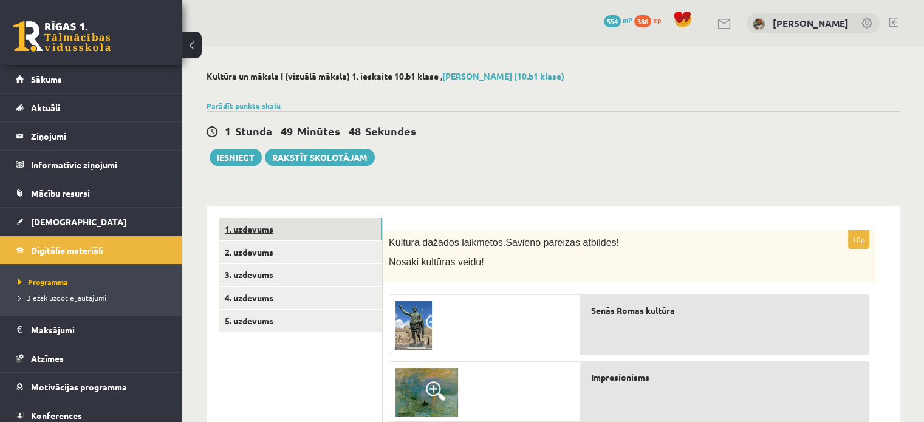
click at [287, 225] on link "1. uzdevums" at bounding box center [300, 229] width 163 height 22
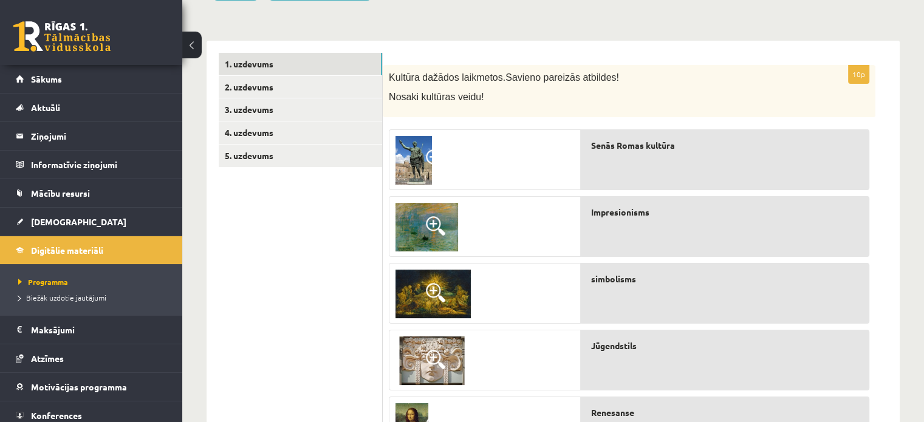
scroll to position [174, 0]
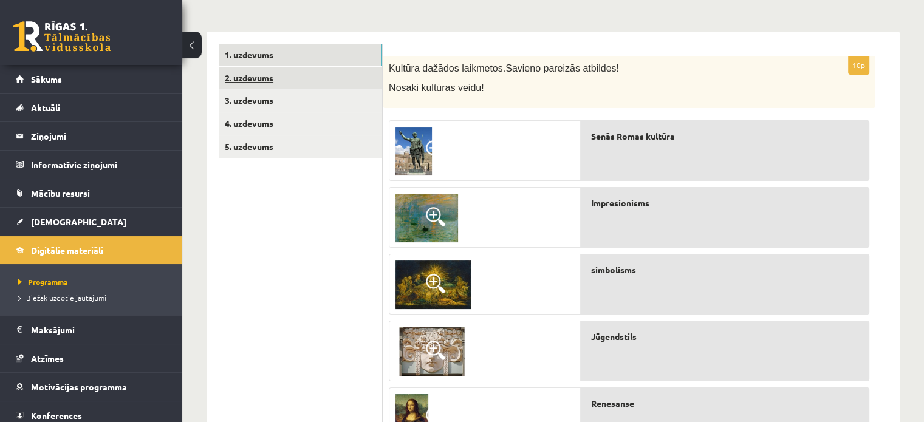
click at [322, 78] on link "2. uzdevums" at bounding box center [300, 78] width 163 height 22
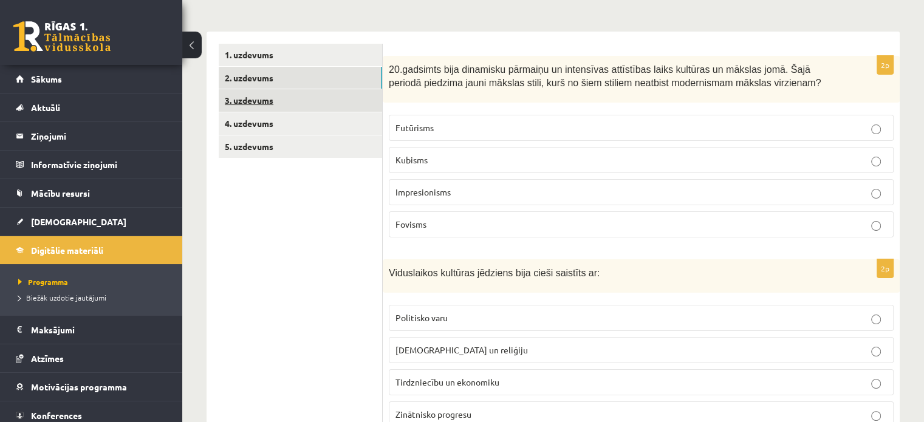
click at [321, 98] on link "3. uzdevums" at bounding box center [300, 100] width 163 height 22
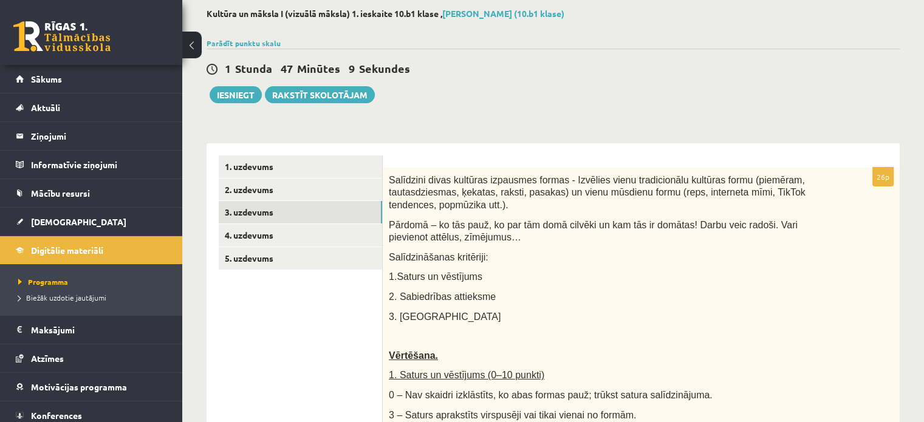
scroll to position [111, 0]
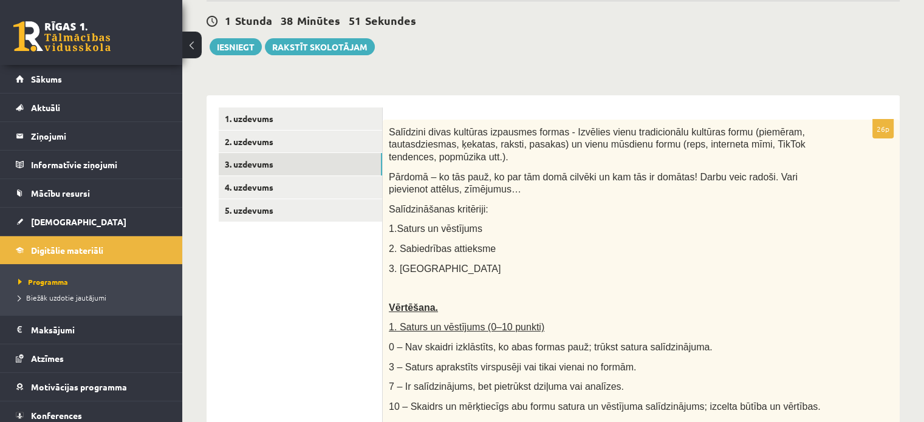
click at [642, 242] on p "2. Sabiedrības attieksme" at bounding box center [611, 248] width 444 height 13
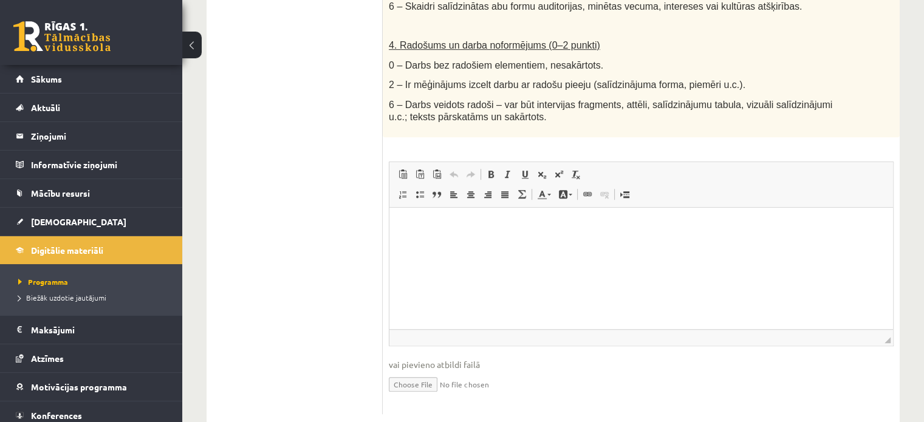
scroll to position [741, 0]
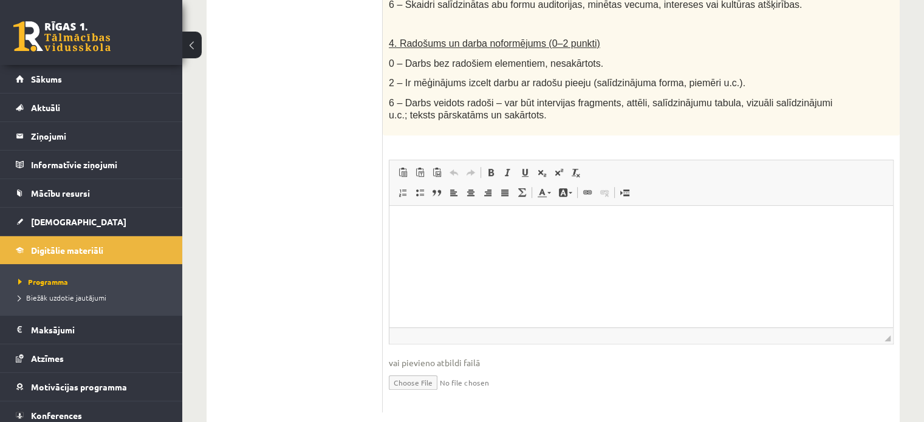
click at [423, 369] on input "file" at bounding box center [641, 381] width 505 height 25
click at [428, 369] on input "file" at bounding box center [641, 381] width 505 height 25
type input "**********"
click at [481, 369] on input "file" at bounding box center [641, 381] width 505 height 25
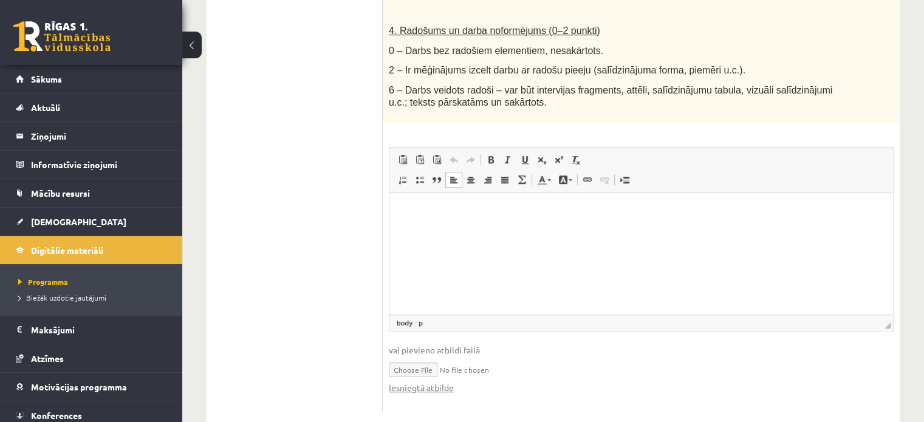
click at [580, 230] on html at bounding box center [640, 211] width 503 height 37
paste body "Визуальный текстовый редактор, wiswyg-editor-user-answer-47433751673560"
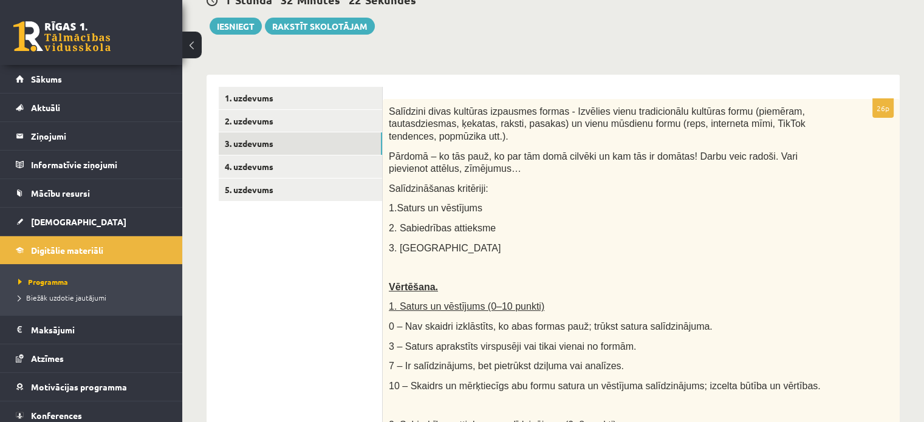
scroll to position [130, 0]
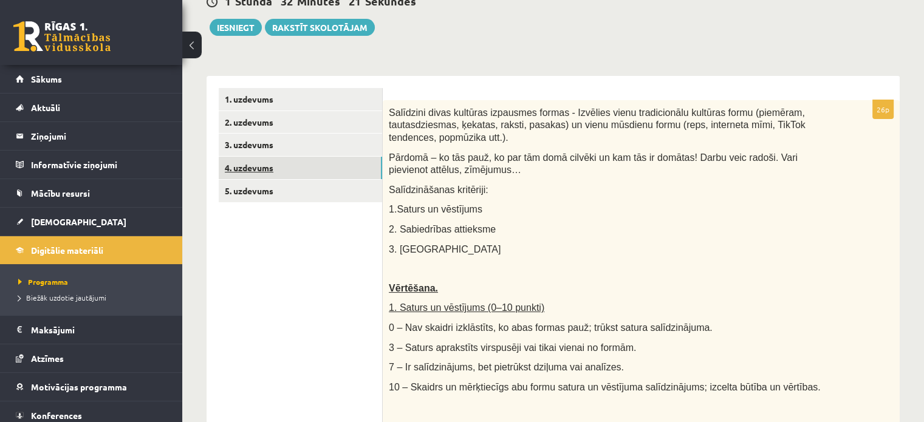
click at [295, 169] on link "4. uzdevums" at bounding box center [300, 168] width 163 height 22
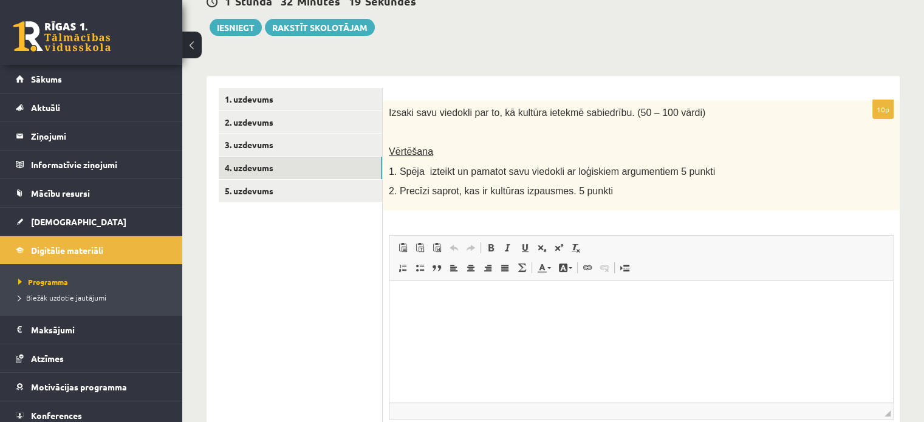
scroll to position [0, 0]
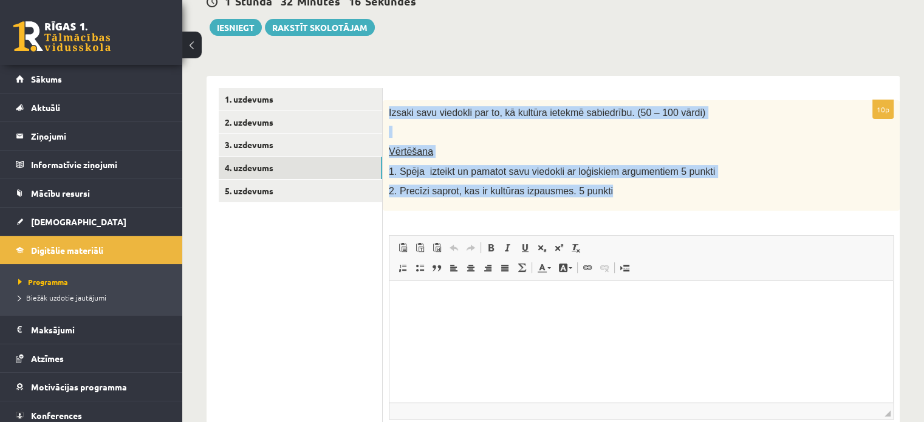
drag, startPoint x: 386, startPoint y: 111, endPoint x: 607, endPoint y: 200, distance: 237.8
click at [607, 200] on div "Izsaki savu viedokli par to, kā kultūra ietekmē sabiedrību. (50 – 100 vārdi) Vē…" at bounding box center [641, 155] width 517 height 111
copy div "Izsaki savu viedokli par to, kā kultūra ietekmē sabiedrību. (50 – 100 vārdi) Vē…"
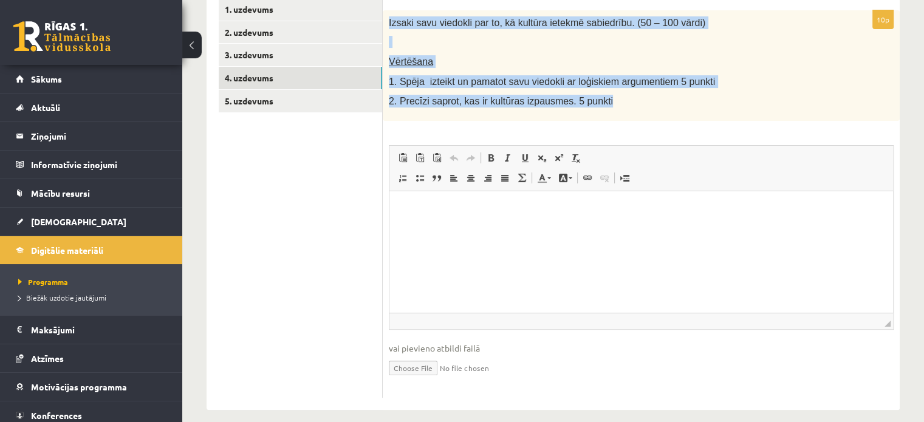
scroll to position [222, 0]
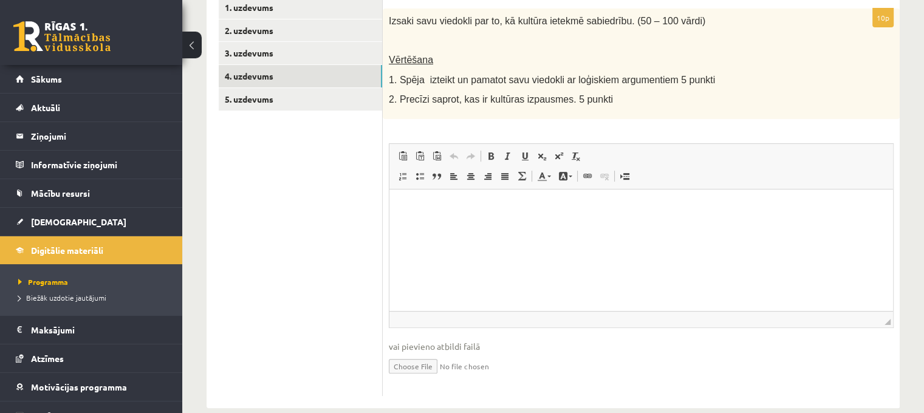
click at [355, 235] on ul "1. uzdevums 2. uzdevums 3. uzdevums 4. uzdevums 5. uzdevums" at bounding box center [301, 196] width 164 height 400
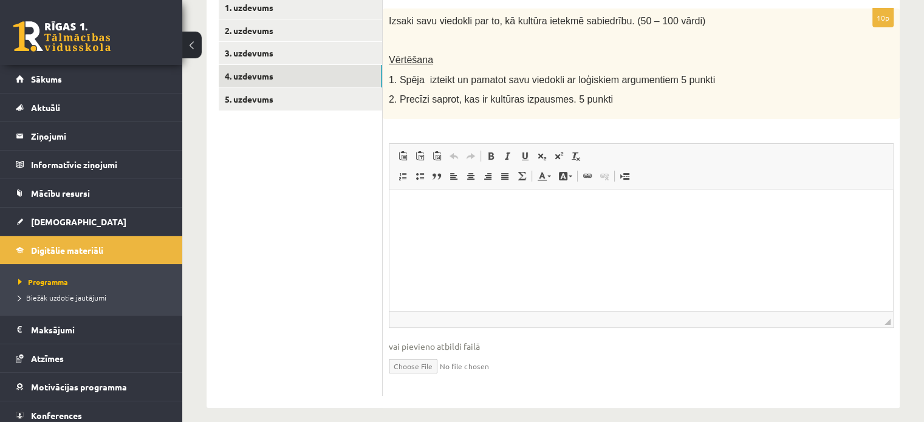
click at [417, 201] on p "Визуальный текстовый редактор, wiswyg-editor-user-answer-47433809816340" at bounding box center [640, 207] width 479 height 13
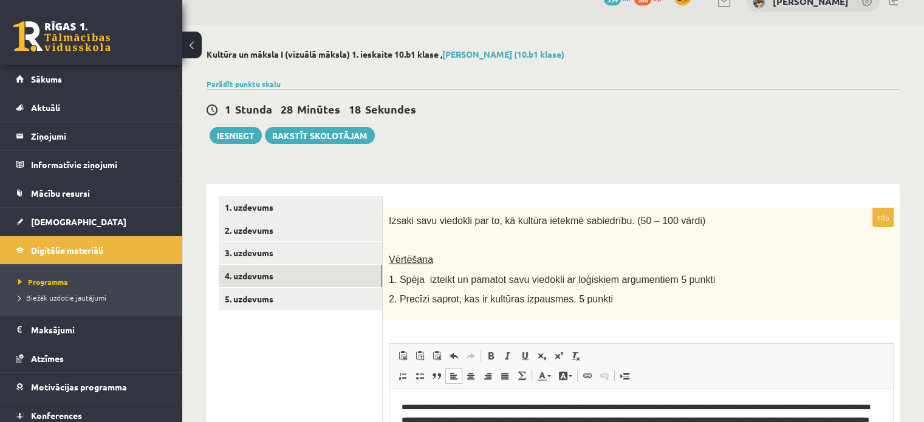
scroll to position [17, 0]
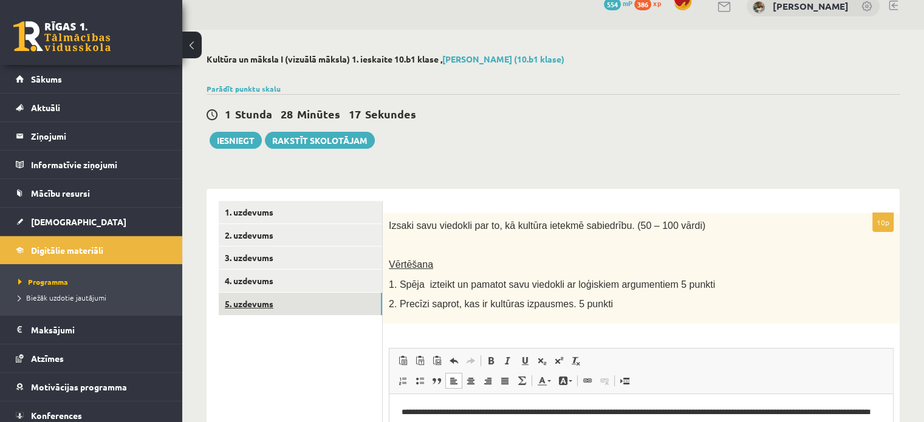
click at [279, 299] on link "5. uzdevums" at bounding box center [300, 304] width 163 height 22
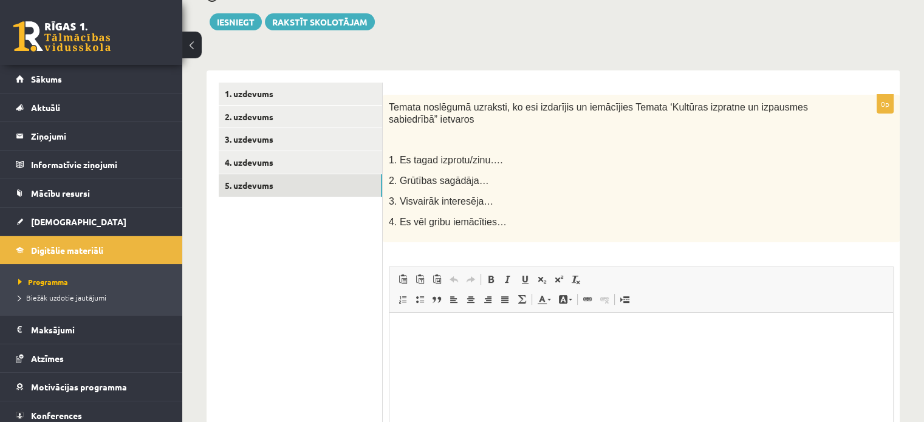
scroll to position [138, 0]
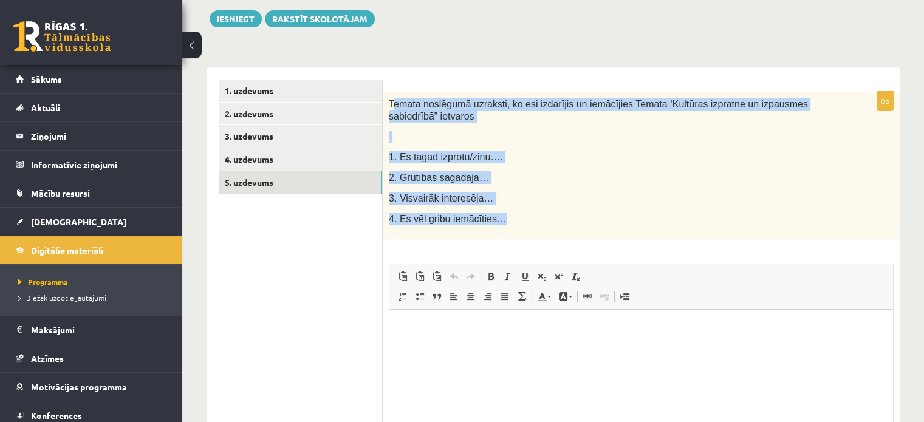
drag, startPoint x: 390, startPoint y: 100, endPoint x: 511, endPoint y: 231, distance: 177.9
click at [511, 231] on div "Temata noslēgumā uzraksti, ko esi izdarījis un iemācījies Temata ‘Kultūras izpr…" at bounding box center [641, 166] width 517 height 148
click at [479, 166] on div "Temata noslēgumā uzraksti, ko esi izdarījis un iemācījies Temata ‘Kultūras izpr…" at bounding box center [641, 166] width 517 height 148
drag, startPoint x: 452, startPoint y: 132, endPoint x: 400, endPoint y: 111, distance: 56.1
click at [452, 131] on p at bounding box center [611, 137] width 444 height 12
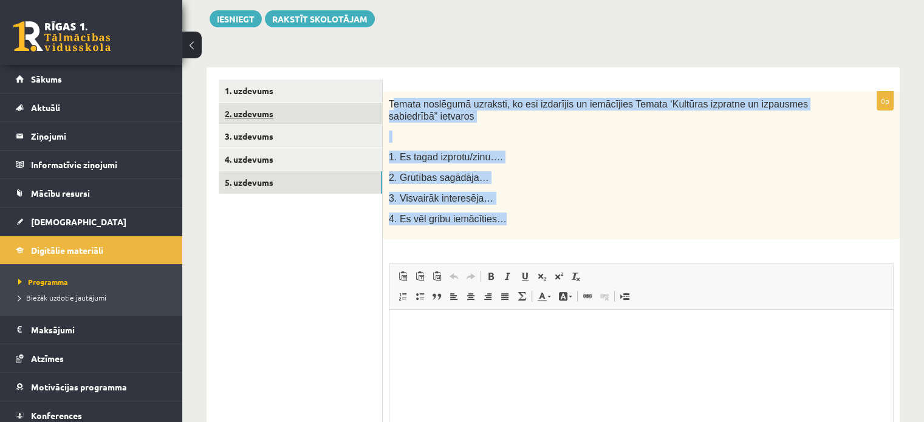
click at [381, 104] on link "2. uzdevums" at bounding box center [300, 114] width 163 height 22
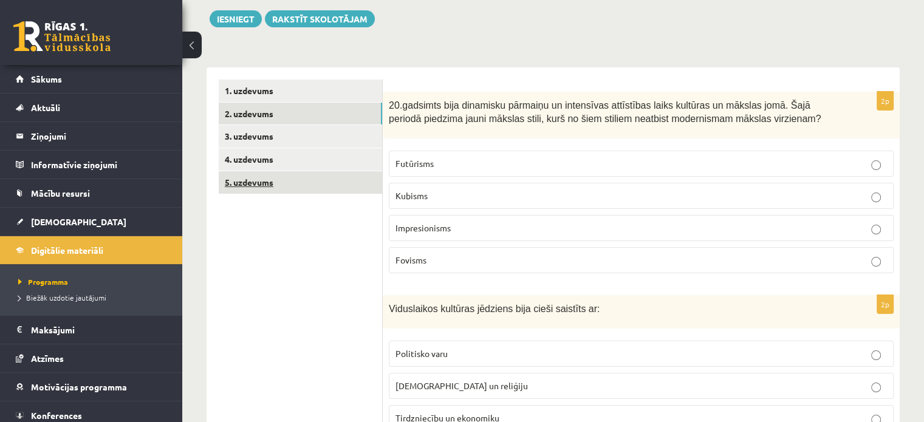
click at [352, 175] on link "5. uzdevums" at bounding box center [300, 182] width 163 height 22
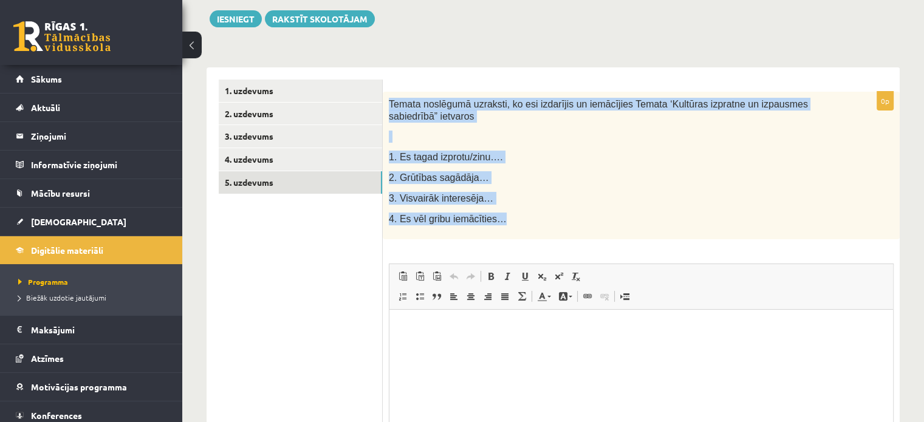
scroll to position [0, 0]
drag, startPoint x: 386, startPoint y: 101, endPoint x: 510, endPoint y: 233, distance: 180.9
click at [510, 233] on div "Temata noslēgumā uzraksti, ko esi izdarījis un iemācījies Temata ‘Kultūras izpr…" at bounding box center [641, 166] width 517 height 148
copy div "Temata noslēgumā uzraksti, ko esi izdarījis un iemācījies Temata ‘Kultūras izpr…"
click at [685, 203] on p "3. Visvairāk interesēja…" at bounding box center [611, 198] width 444 height 13
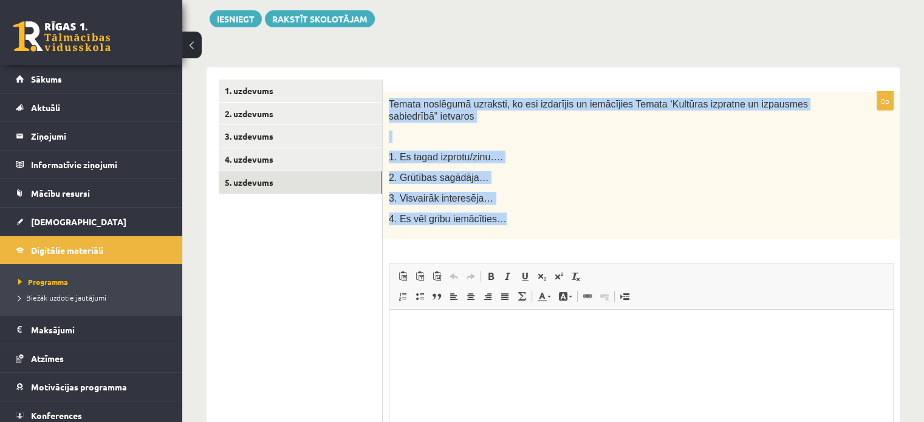
click at [581, 75] on div "0p Temata noslēgumā uzraksti, ko esi izdarījis un iemācījies Temata ‘Kultūras i…" at bounding box center [641, 297] width 517 height 461
click at [538, 223] on p "4. Es vēl gribu iemācīties…" at bounding box center [611, 219] width 444 height 13
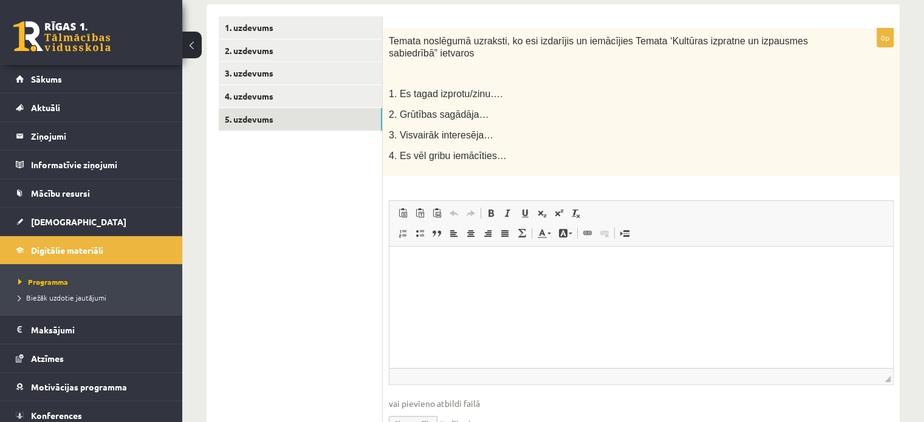
scroll to position [213, 0]
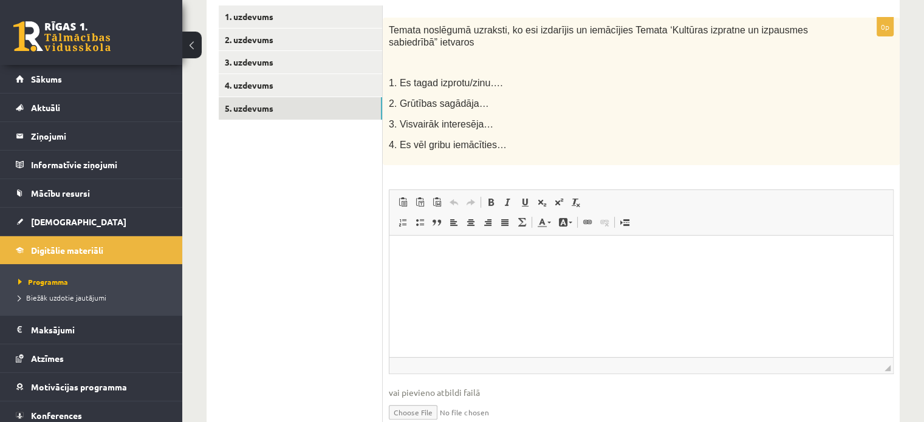
click at [413, 248] on p "Визуальный текстовый редактор, wiswyg-editor-user-answer-47433924192440" at bounding box center [640, 253] width 479 height 13
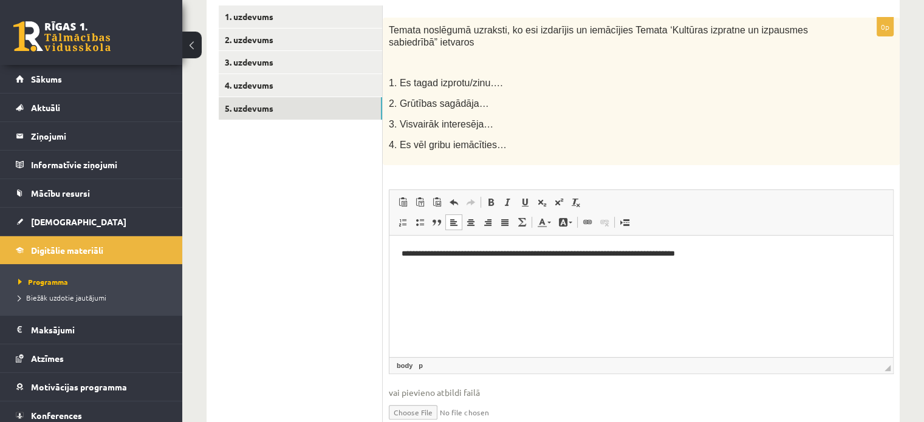
click at [413, 252] on p "**********" at bounding box center [641, 253] width 480 height 13
click at [758, 270] on html "**********" at bounding box center [640, 253] width 503 height 37
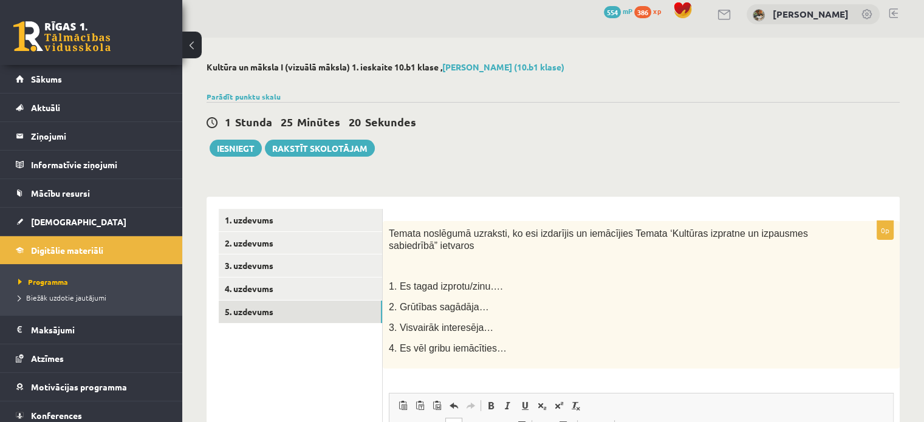
scroll to position [0, 0]
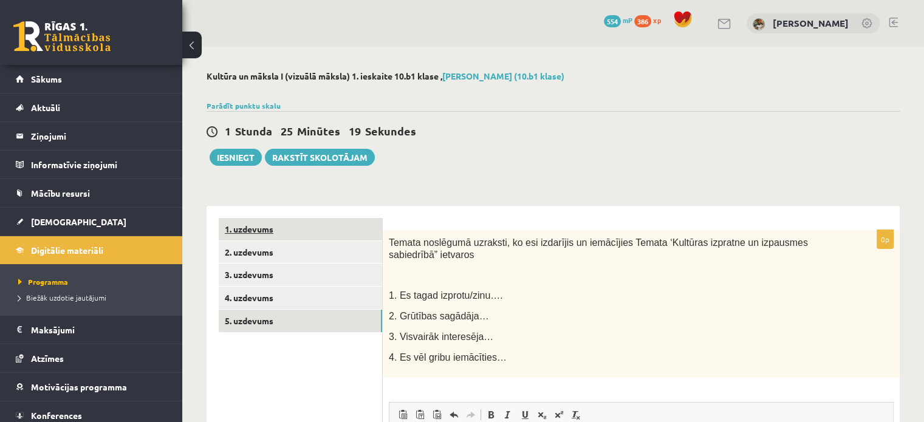
click at [325, 225] on link "1. uzdevums" at bounding box center [300, 229] width 163 height 22
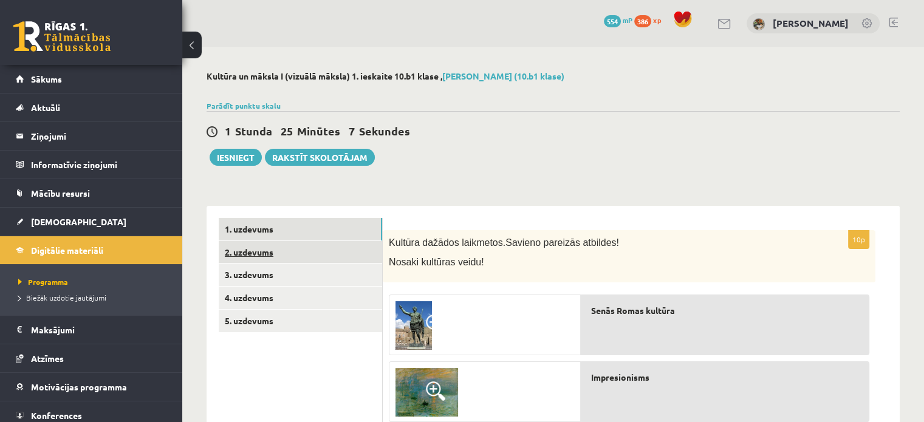
click at [295, 248] on link "2. uzdevums" at bounding box center [300, 252] width 163 height 22
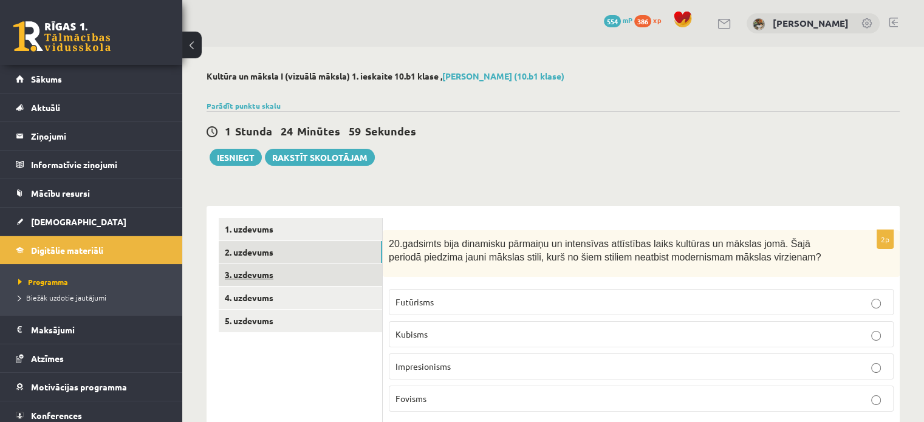
click at [296, 269] on link "3. uzdevums" at bounding box center [300, 275] width 163 height 22
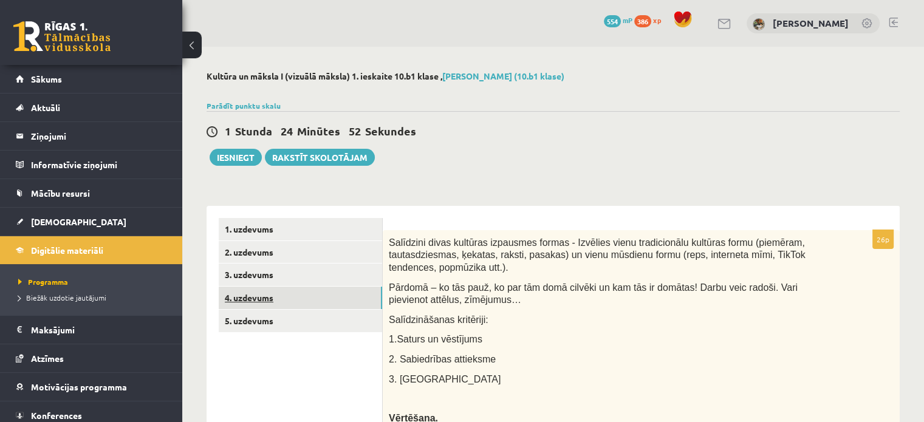
drag, startPoint x: 284, startPoint y: 290, endPoint x: 284, endPoint y: 276, distance: 14.6
click at [282, 290] on link "4. uzdevums" at bounding box center [300, 298] width 163 height 22
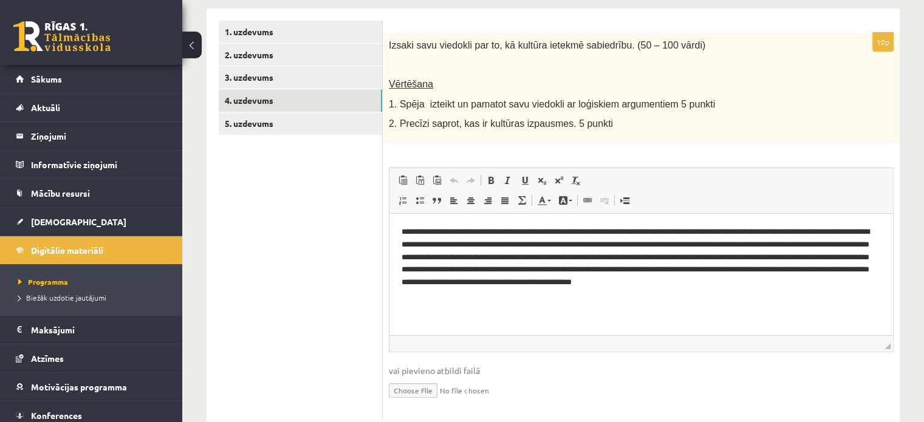
scroll to position [199, 0]
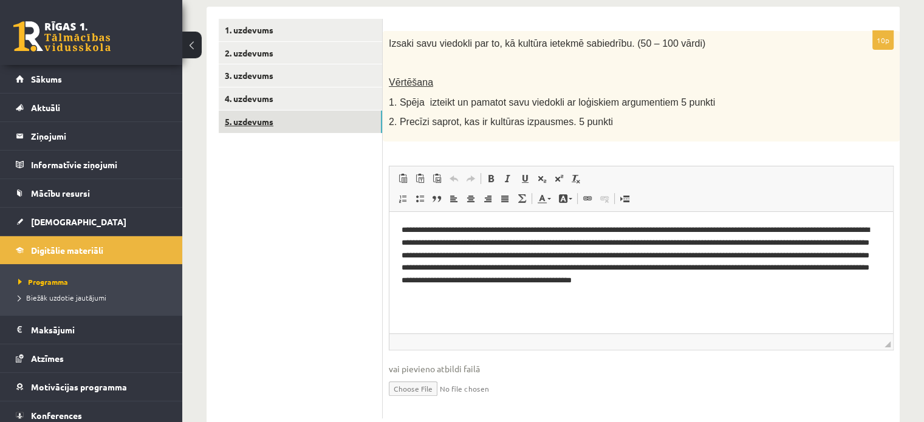
click at [294, 126] on link "5. uzdevums" at bounding box center [300, 122] width 163 height 22
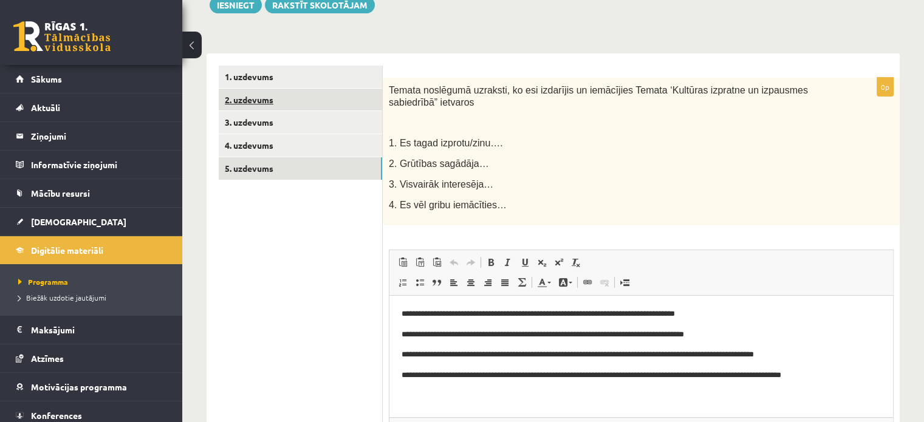
scroll to position [121, 0]
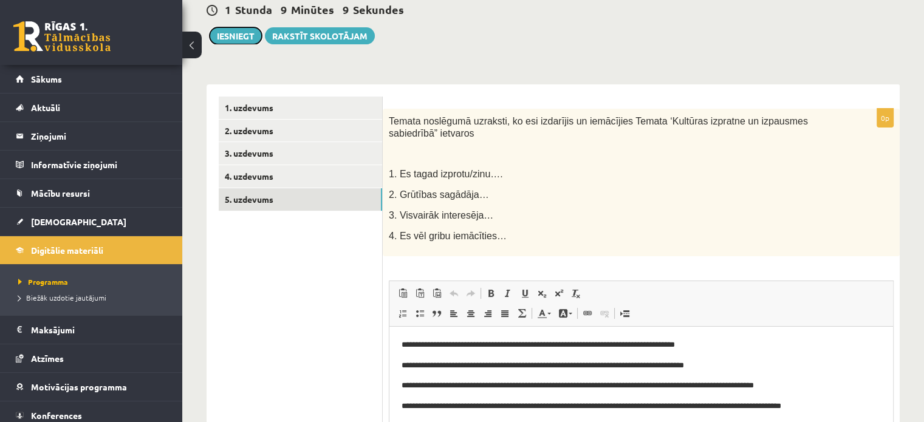
click at [238, 33] on button "Iesniegt" at bounding box center [236, 35] width 52 height 17
